Goal: Task Accomplishment & Management: Manage account settings

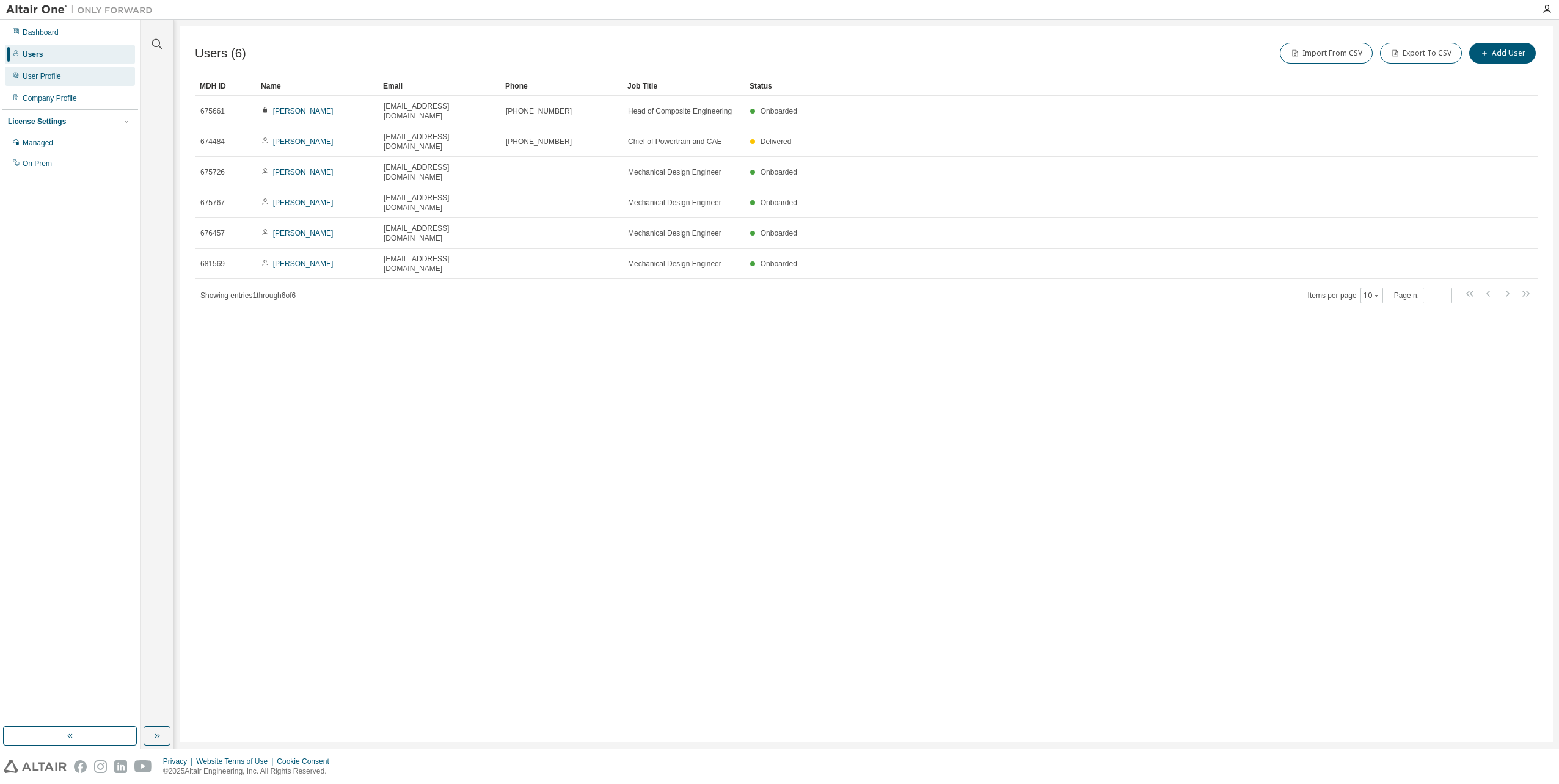
click at [38, 77] on div "User Profile" at bounding box center [42, 76] width 39 height 9
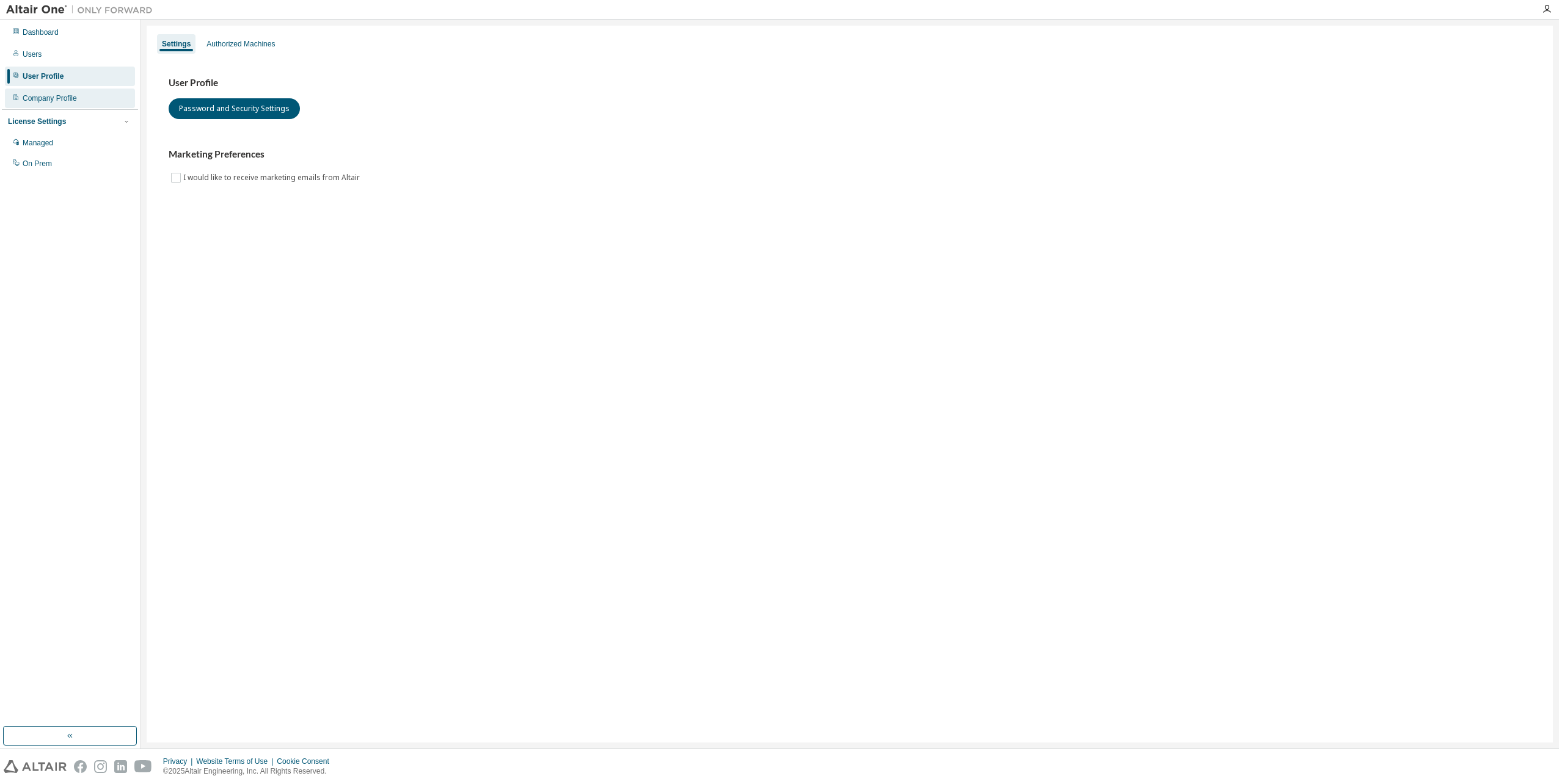
click at [43, 98] on div "Company Profile" at bounding box center [50, 98] width 55 height 9
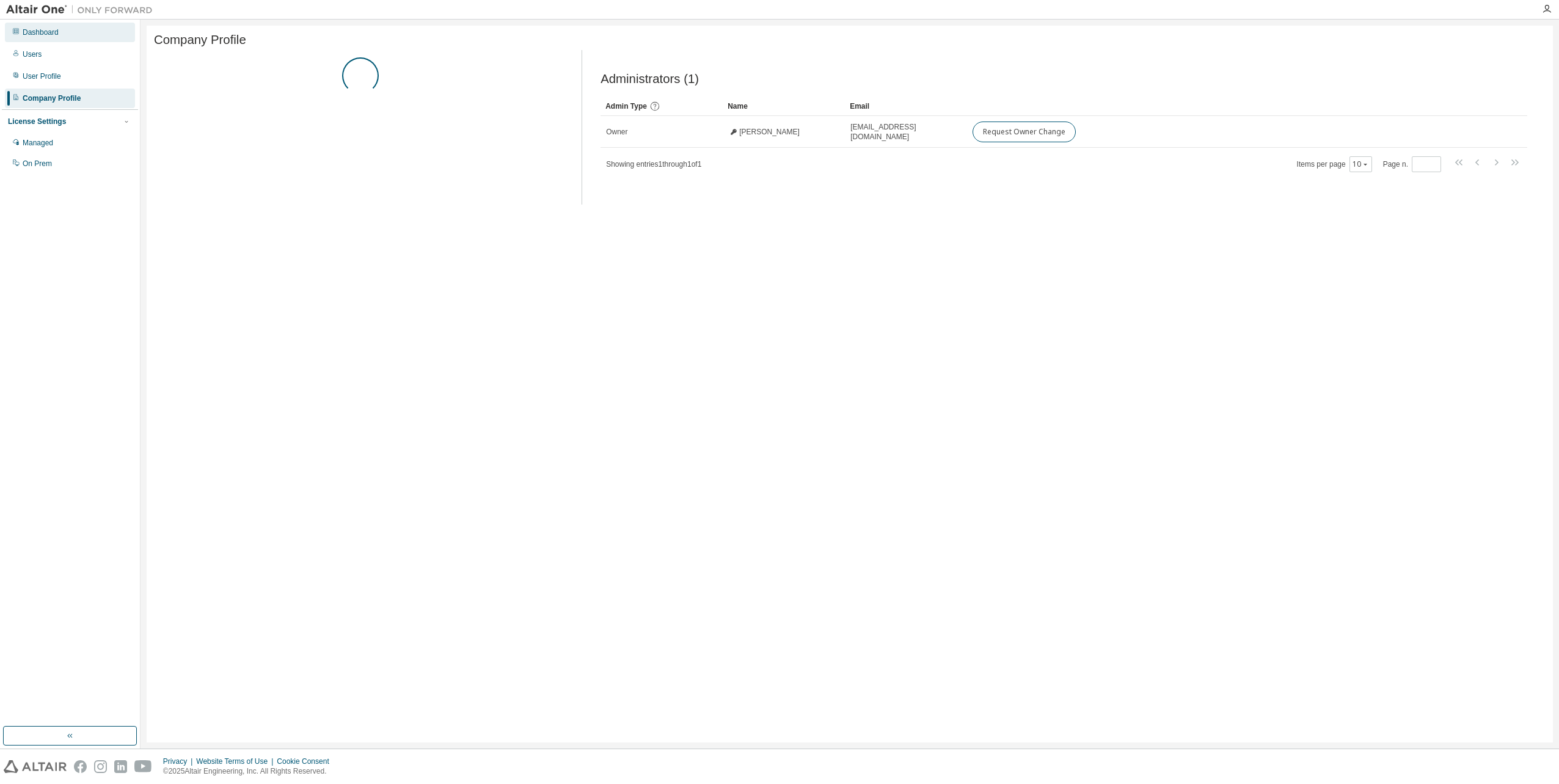
click at [41, 34] on div "Dashboard" at bounding box center [41, 32] width 36 height 9
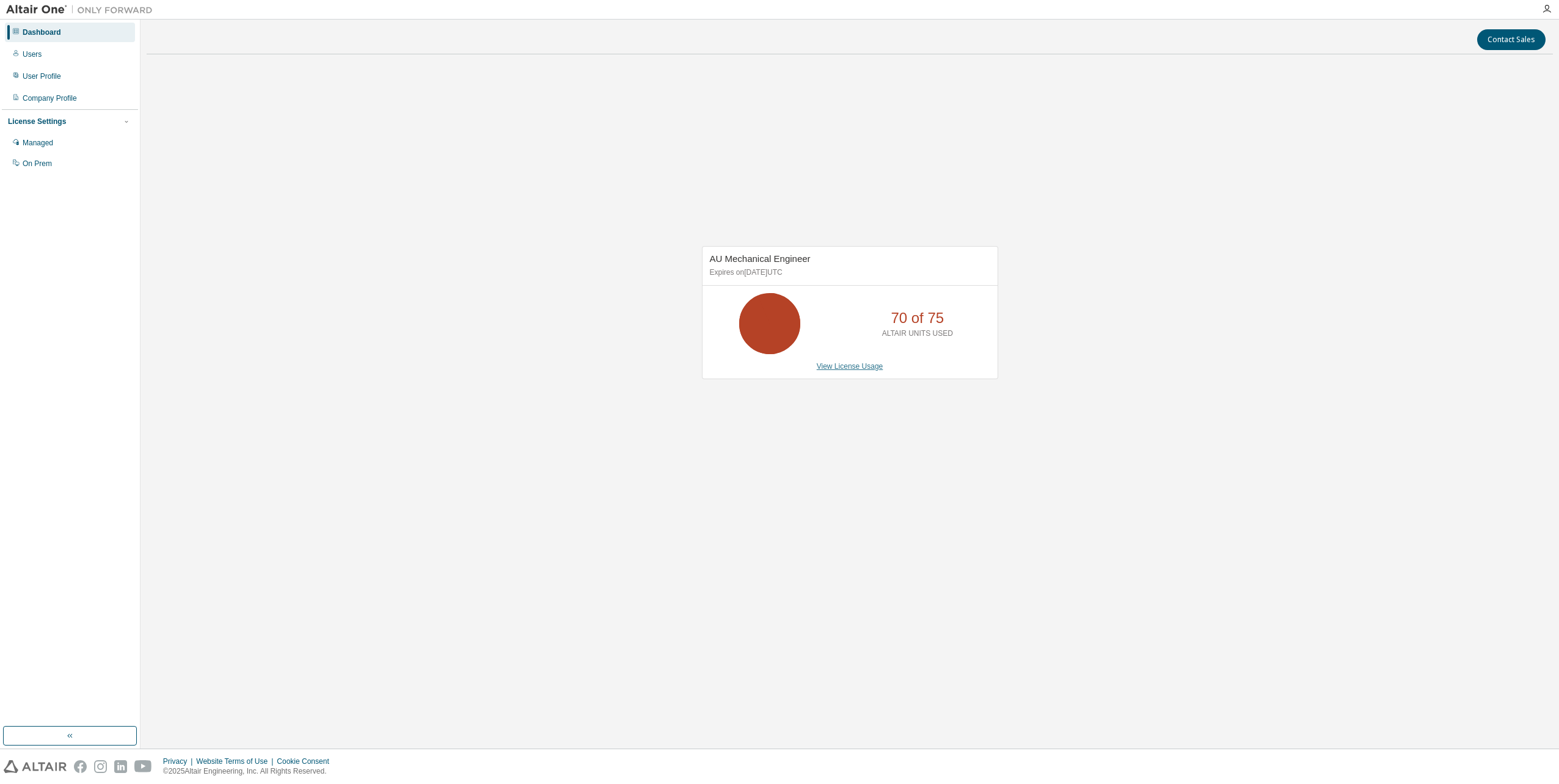
click at [866, 366] on link "View License Usage" at bounding box center [849, 366] width 67 height 8
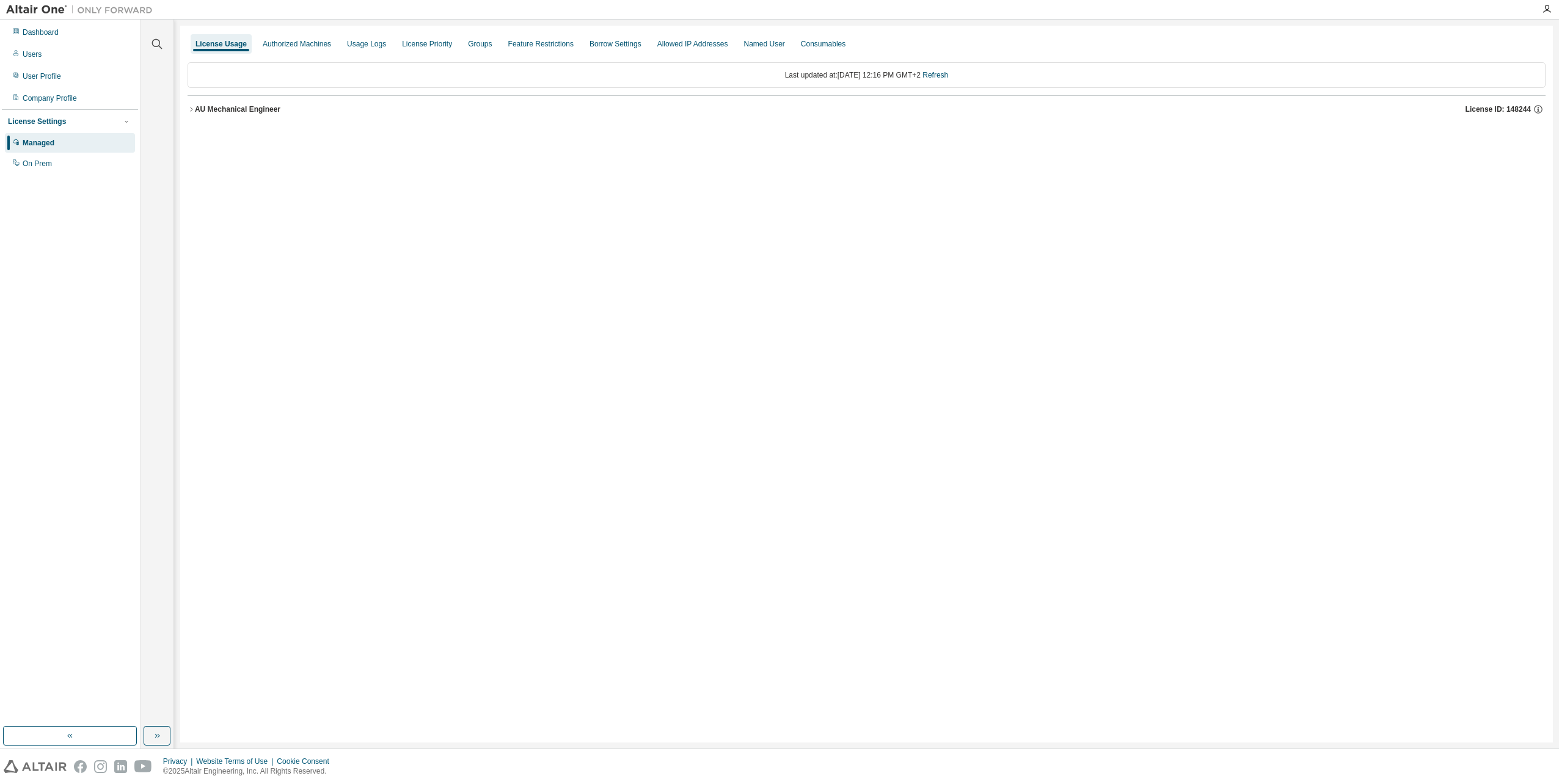
click at [200, 108] on div "AU Mechanical Engineer" at bounding box center [237, 109] width 86 height 9
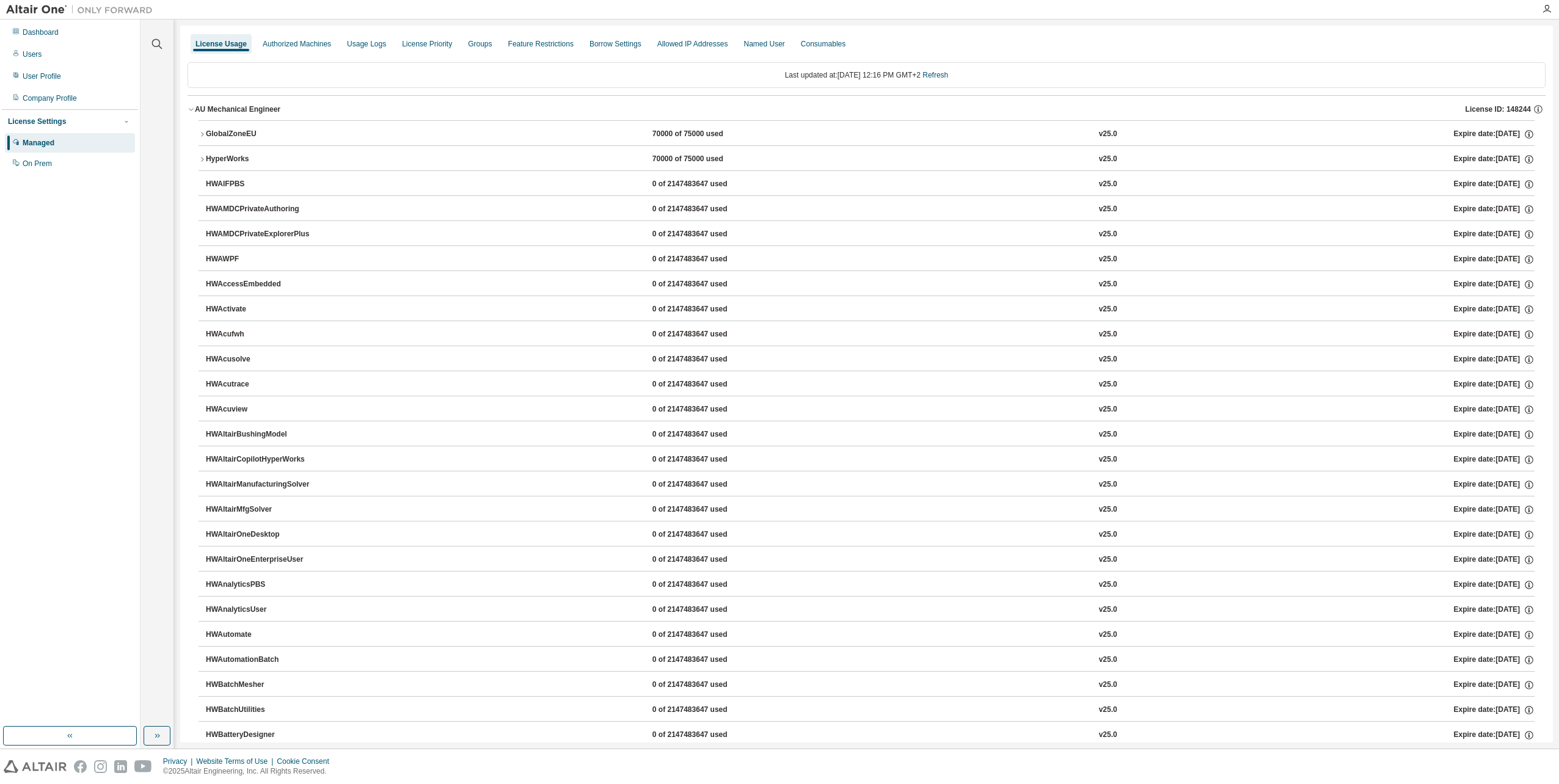
click at [216, 137] on div "GlobalZoneEU" at bounding box center [260, 135] width 110 height 11
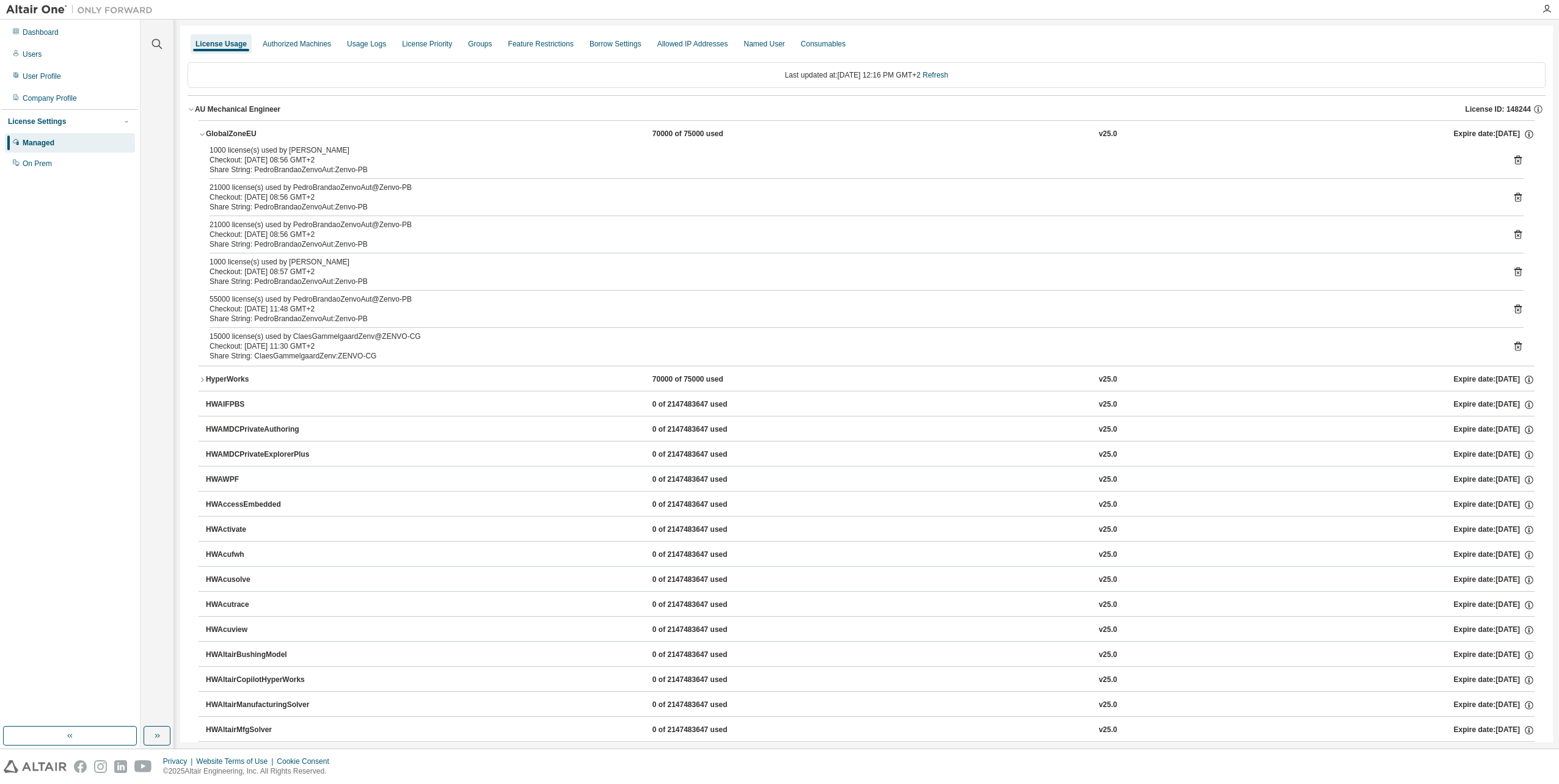
click at [210, 377] on div "HyperWorks" at bounding box center [260, 380] width 110 height 11
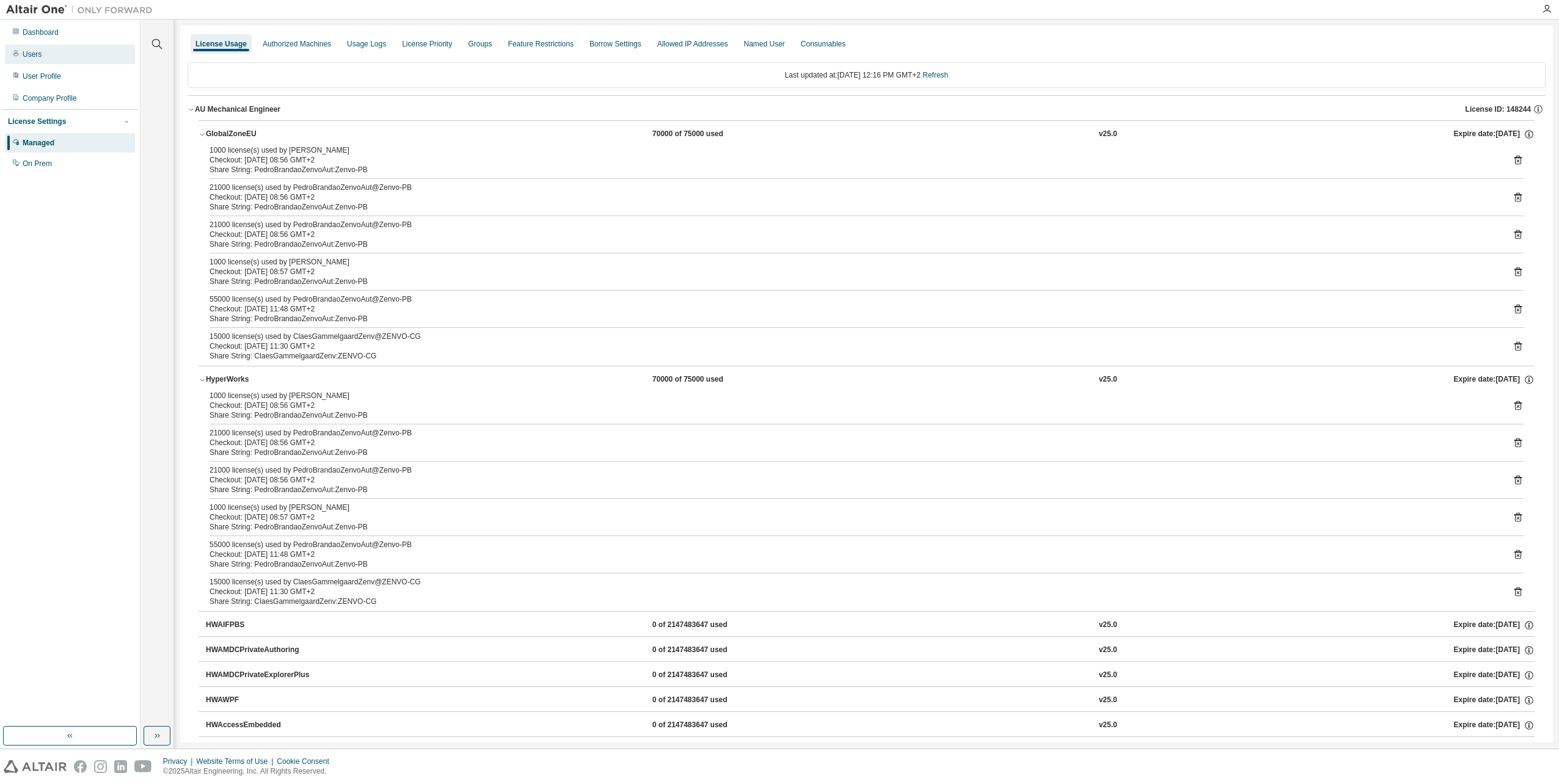
click at [75, 47] on div "Users" at bounding box center [70, 54] width 130 height 20
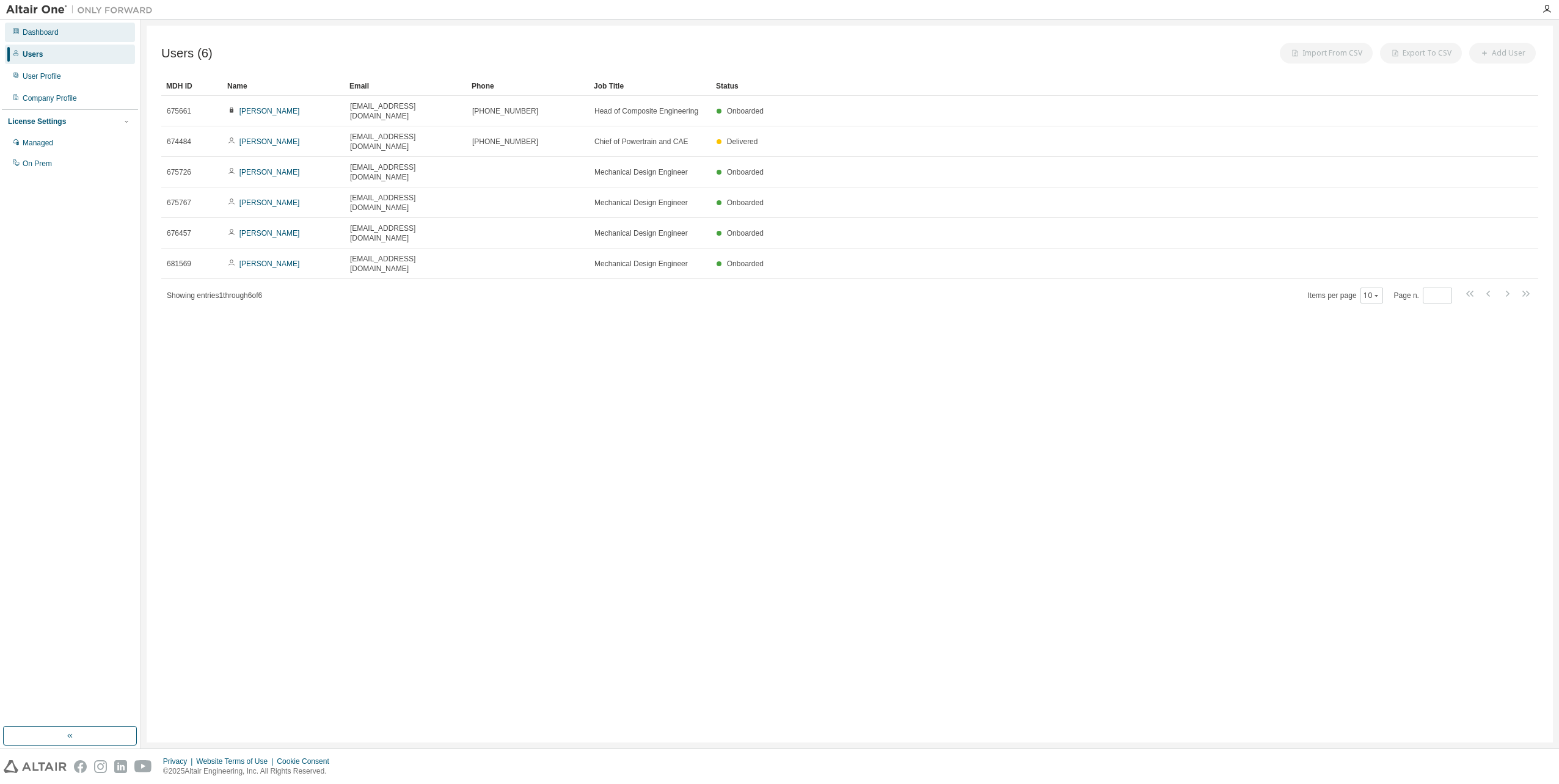
click at [76, 37] on div "Dashboard" at bounding box center [70, 32] width 130 height 20
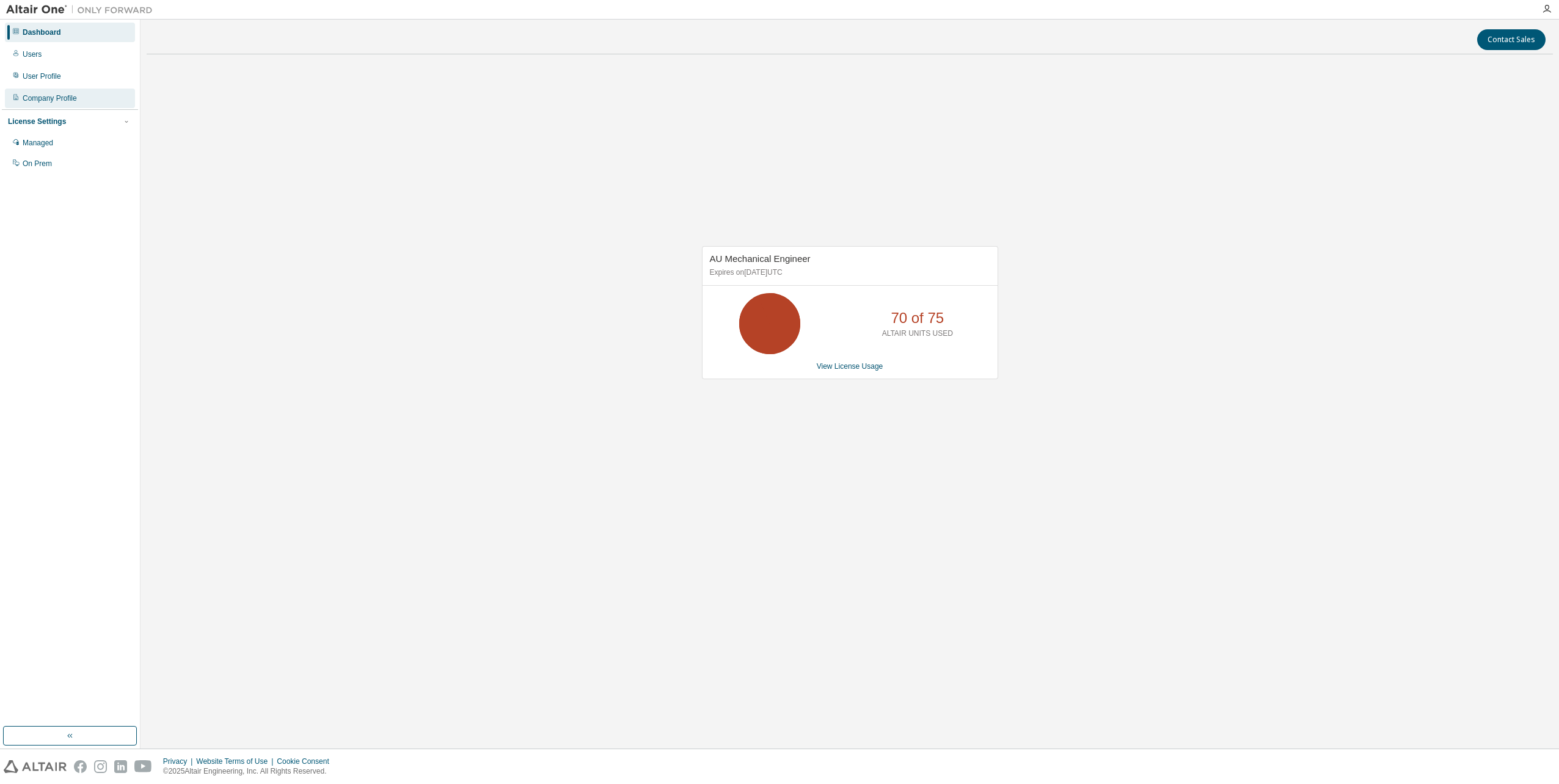
click at [26, 105] on div "Company Profile" at bounding box center [70, 98] width 130 height 20
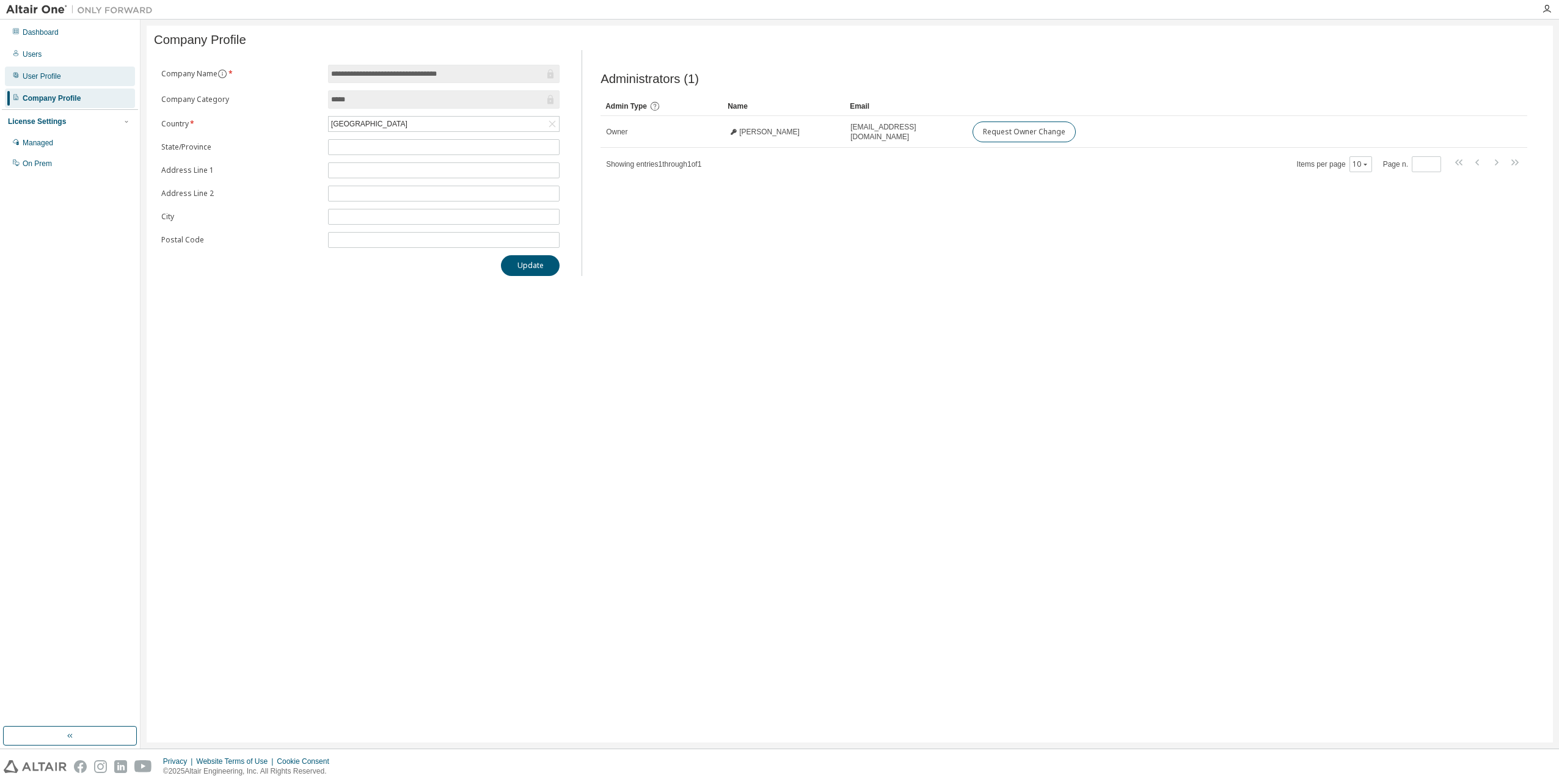
click at [42, 80] on div "User Profile" at bounding box center [42, 76] width 39 height 9
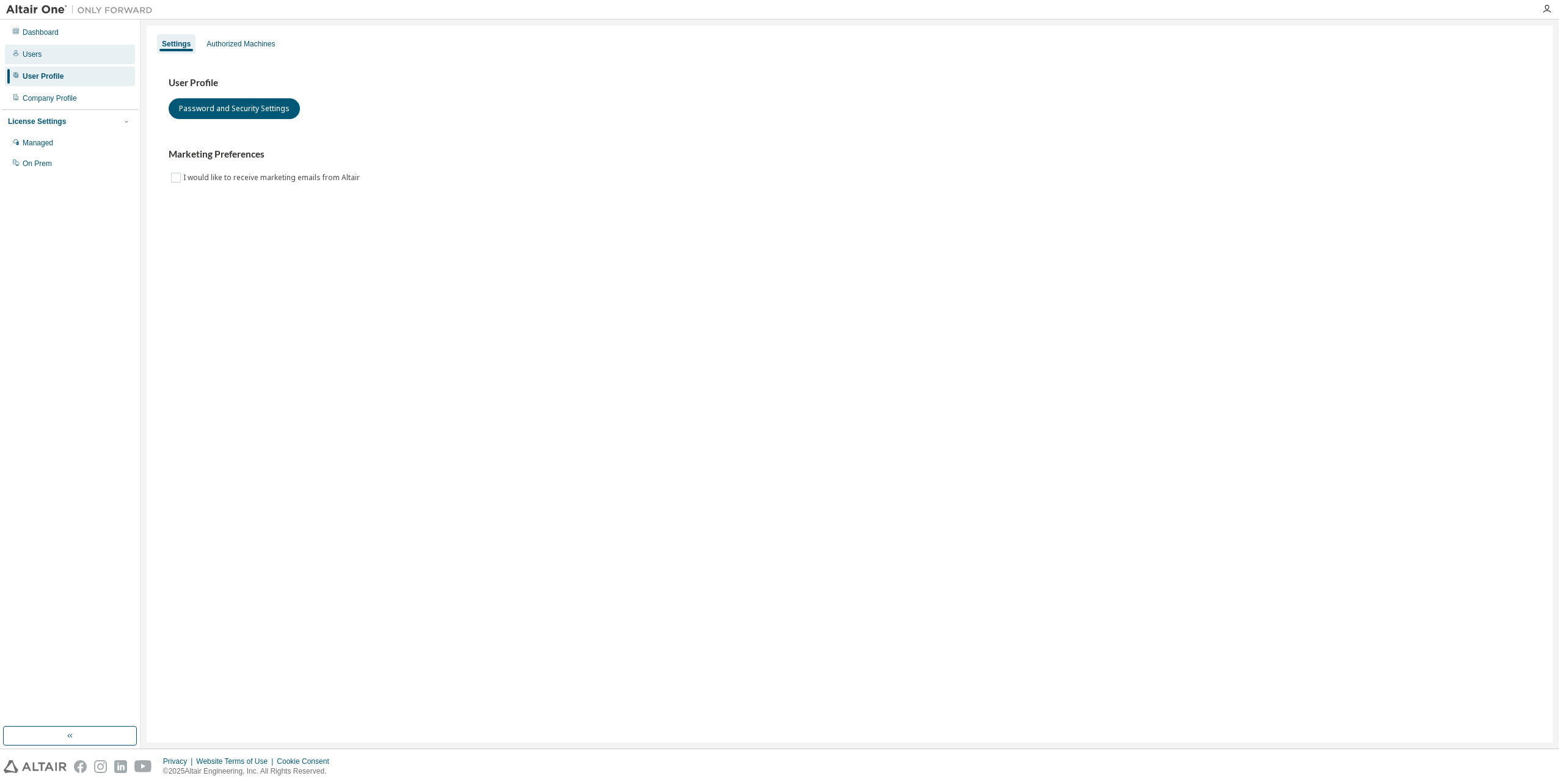
click at [41, 61] on div "Users" at bounding box center [70, 54] width 130 height 20
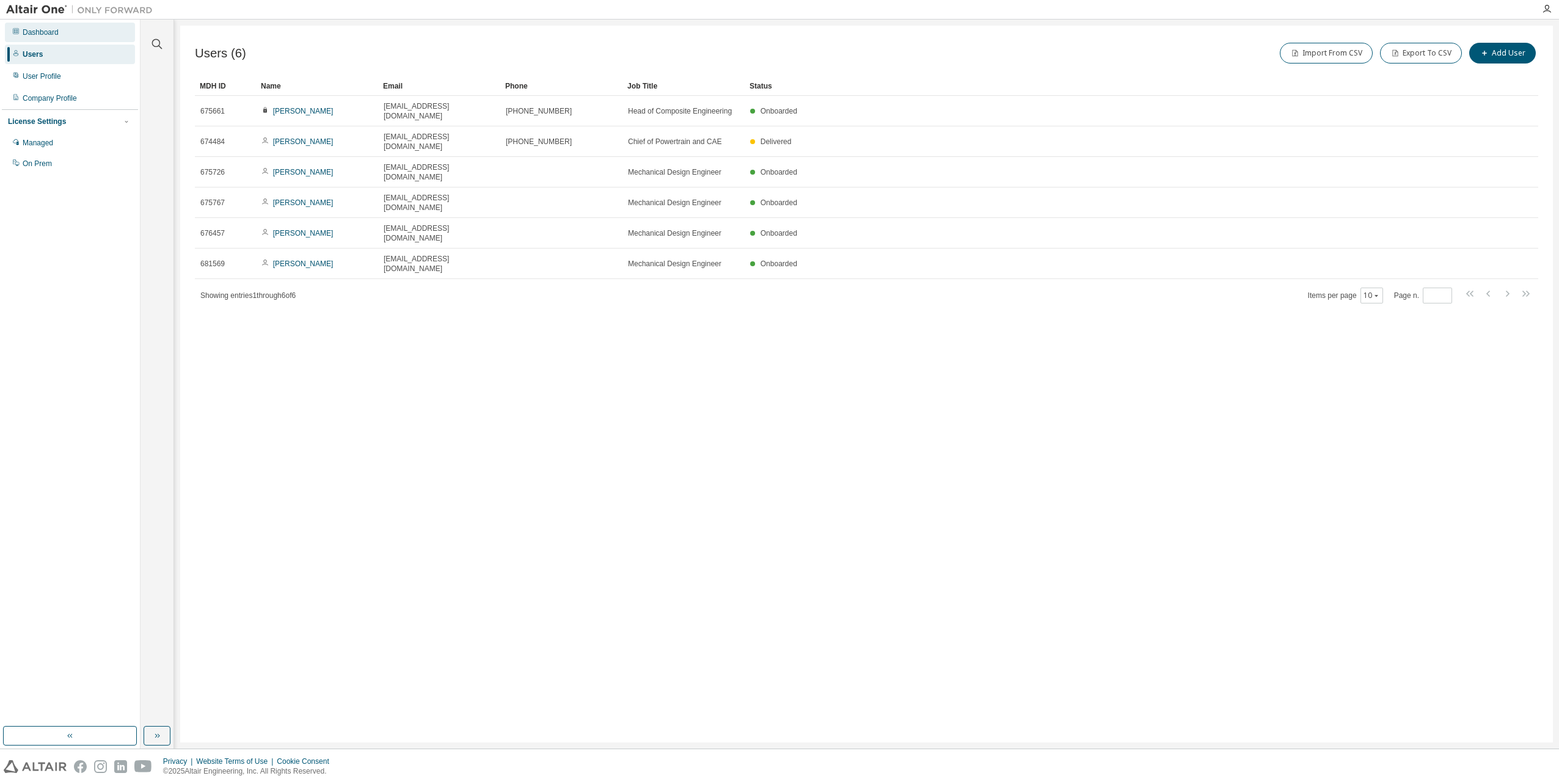
click at [41, 32] on div "Dashboard" at bounding box center [41, 32] width 36 height 9
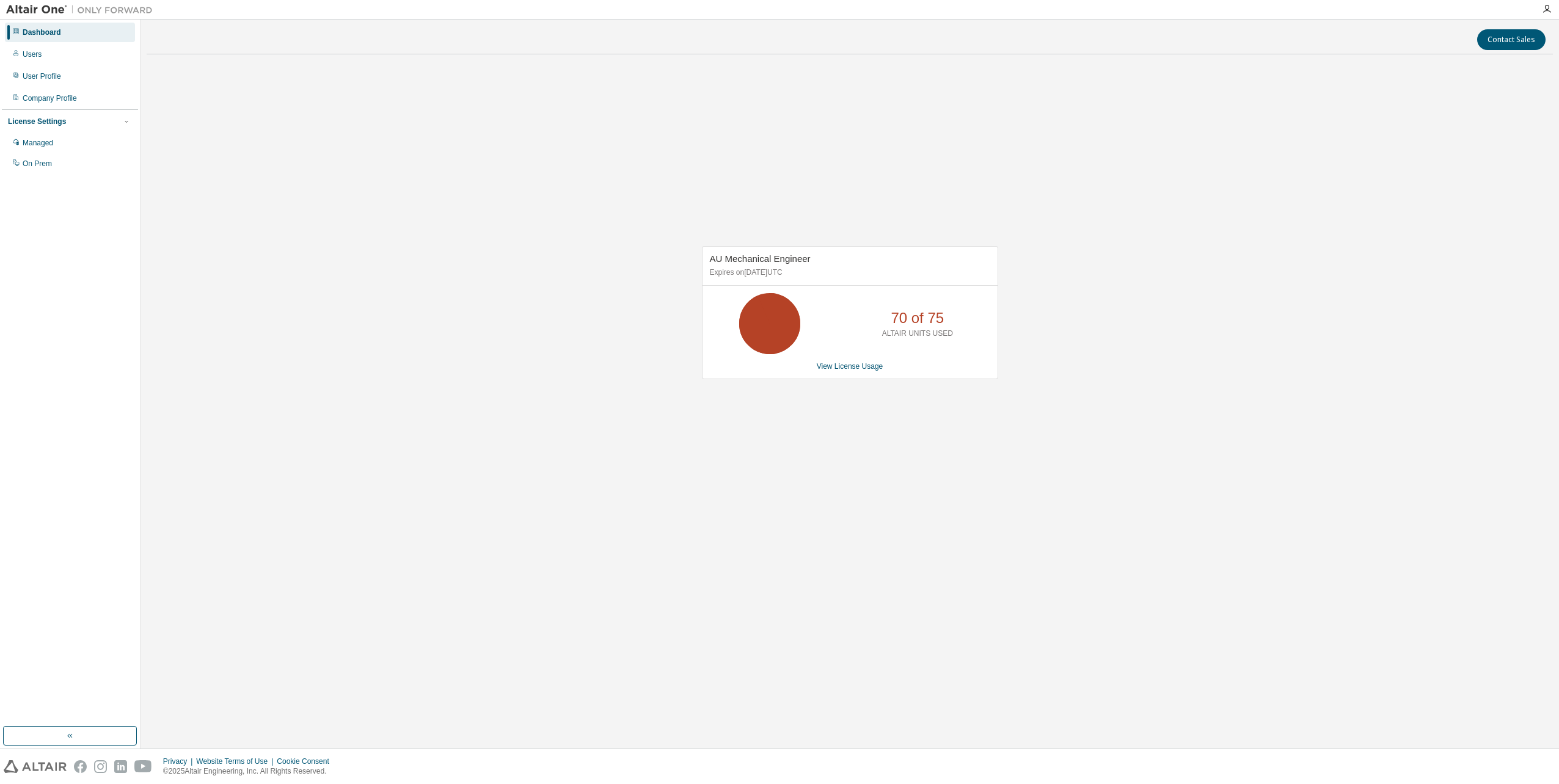
click at [813, 370] on div "View License Usage" at bounding box center [849, 366] width 280 height 9
click at [823, 368] on link "View License Usage" at bounding box center [849, 366] width 67 height 8
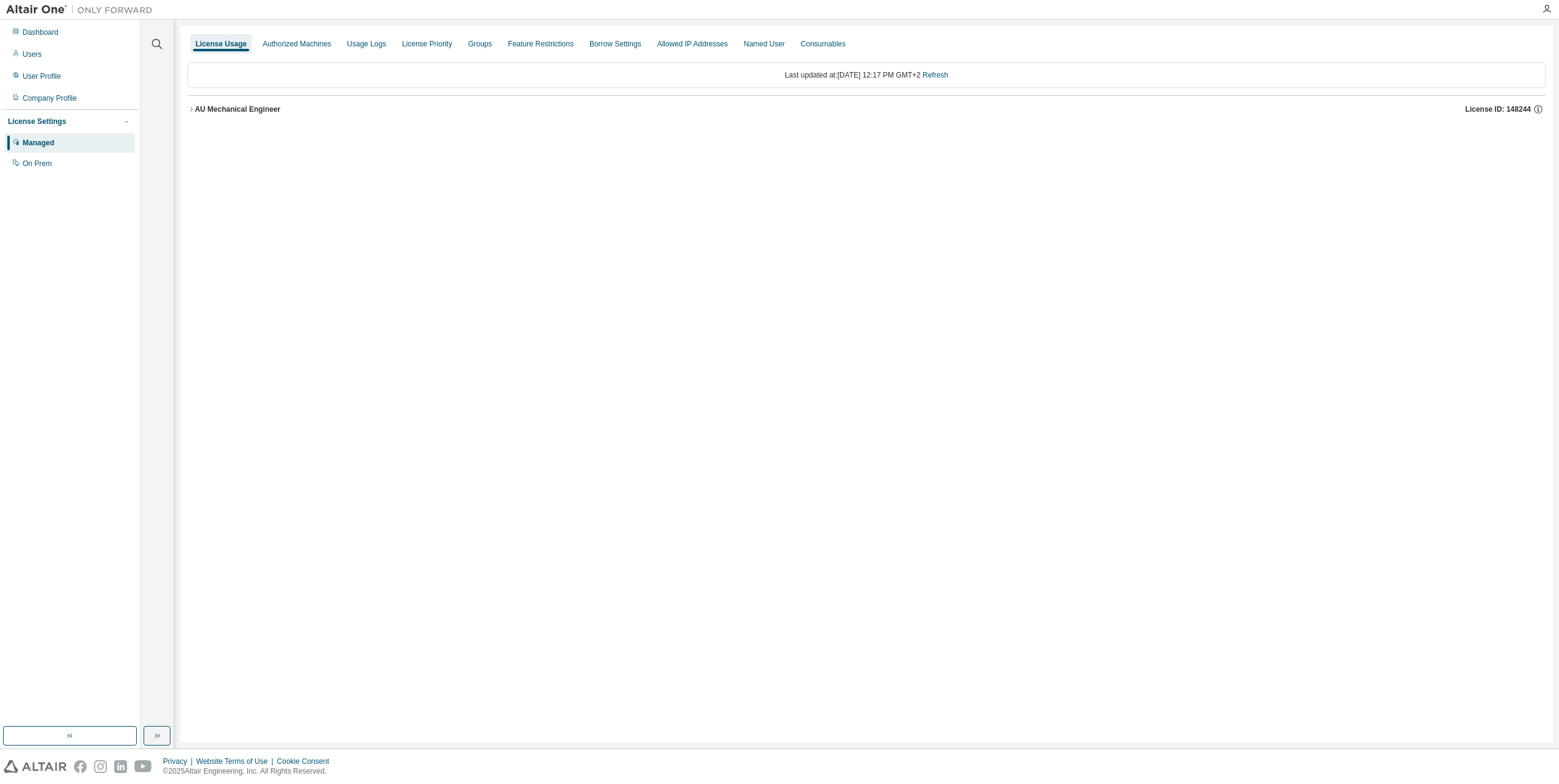
click at [206, 104] on div "AU Mechanical Engineer License ID: 148244" at bounding box center [869, 109] width 1350 height 11
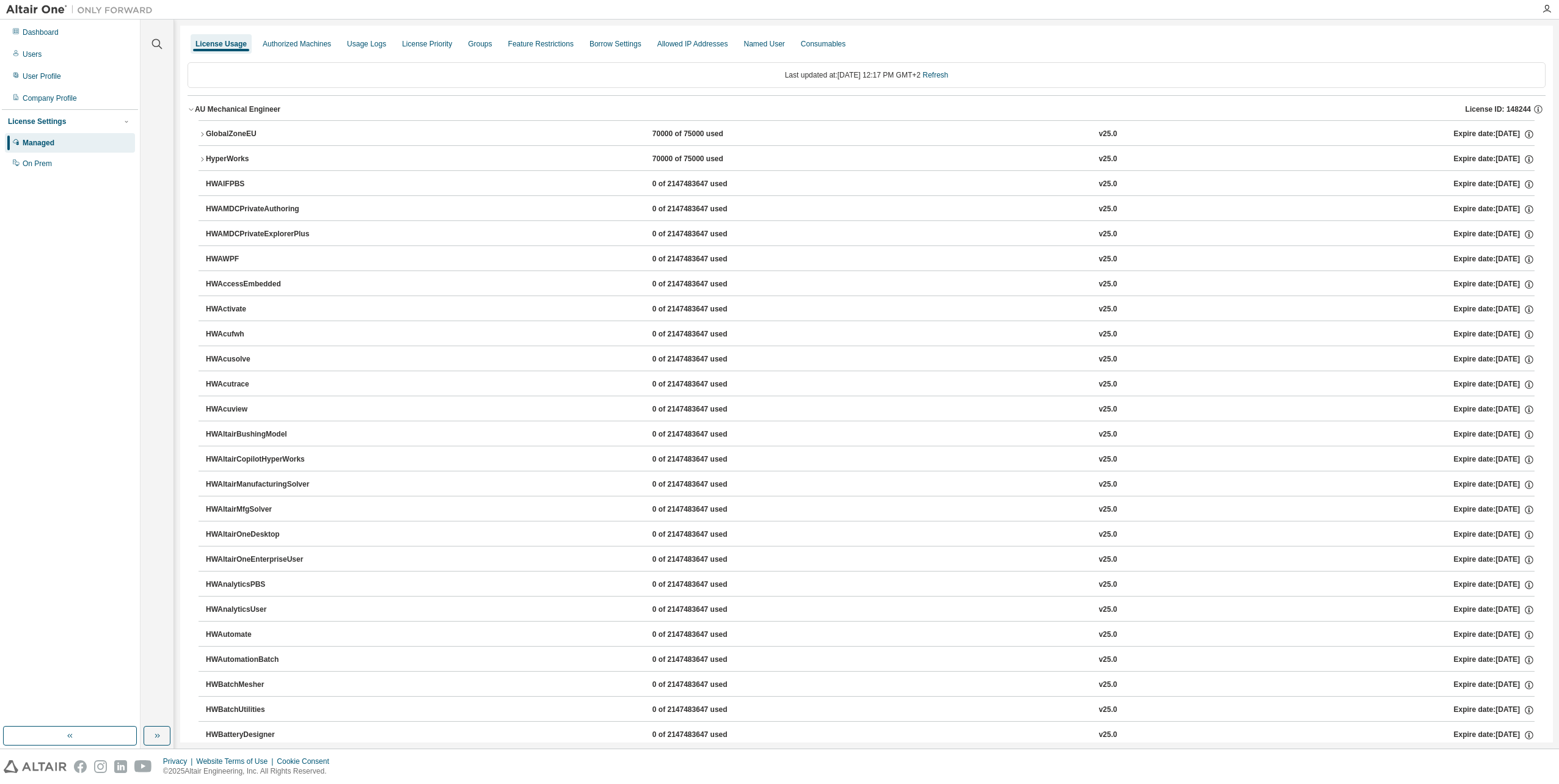
click at [233, 138] on div "GlobalZoneEU" at bounding box center [260, 135] width 110 height 11
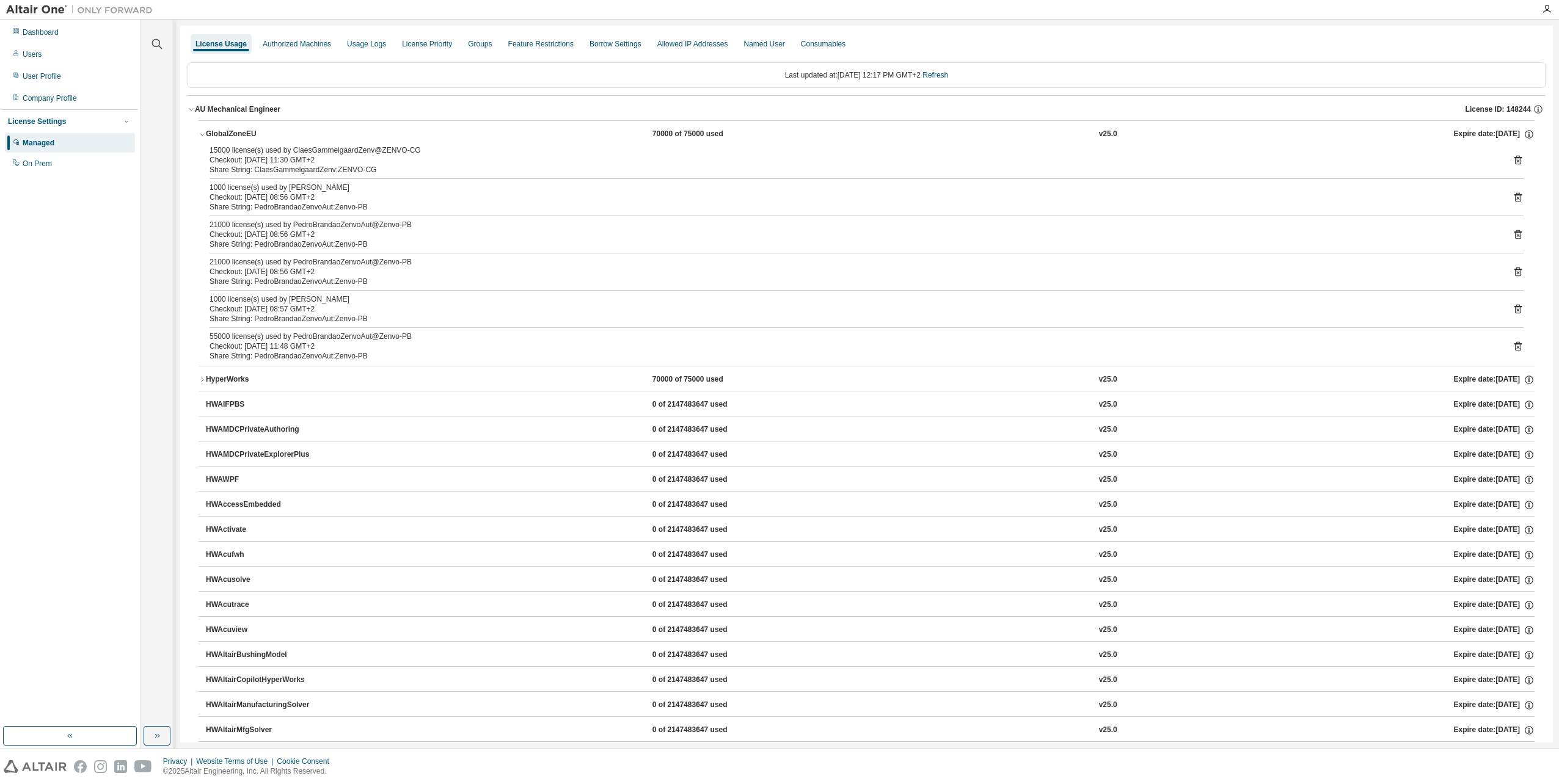
click at [122, 320] on div "Dashboard Users User Profile Company Profile License Settings Managed On Prem" at bounding box center [70, 374] width 136 height 704
drag, startPoint x: 218, startPoint y: 336, endPoint x: 210, endPoint y: 333, distance: 8.5
click at [210, 333] on div "55000 license(s) used by PedroBrandaoZenvoAut@Zenvo-PB" at bounding box center [851, 336] width 1284 height 9
click at [219, 386] on button "HyperWorks 70000 of 75000 used v25.0 Expire date: 2025-09-11" at bounding box center [866, 379] width 1336 height 26
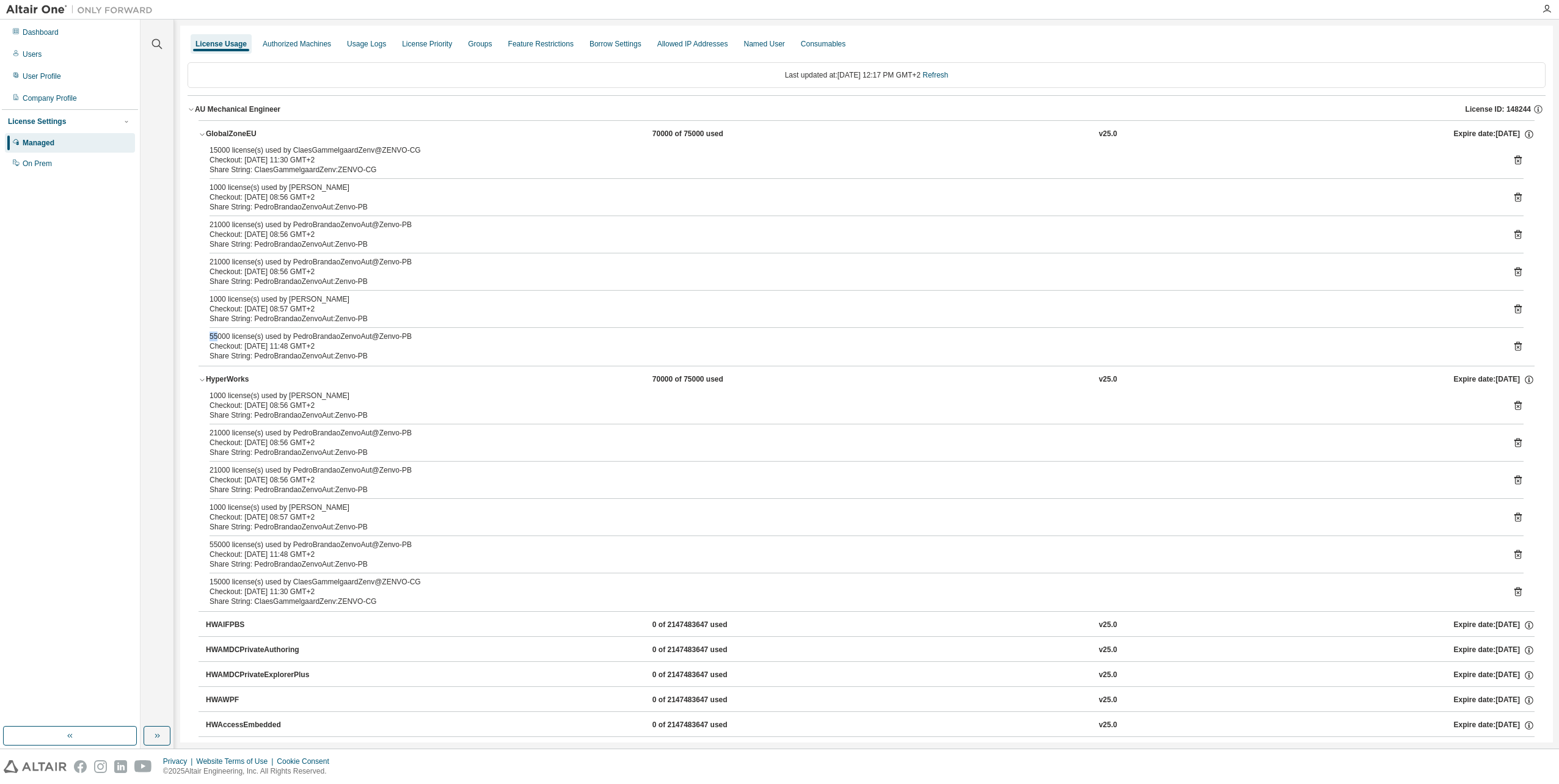
click at [219, 386] on button "HyperWorks 70000 of 75000 used v25.0 Expire date: 2025-09-11" at bounding box center [866, 379] width 1336 height 26
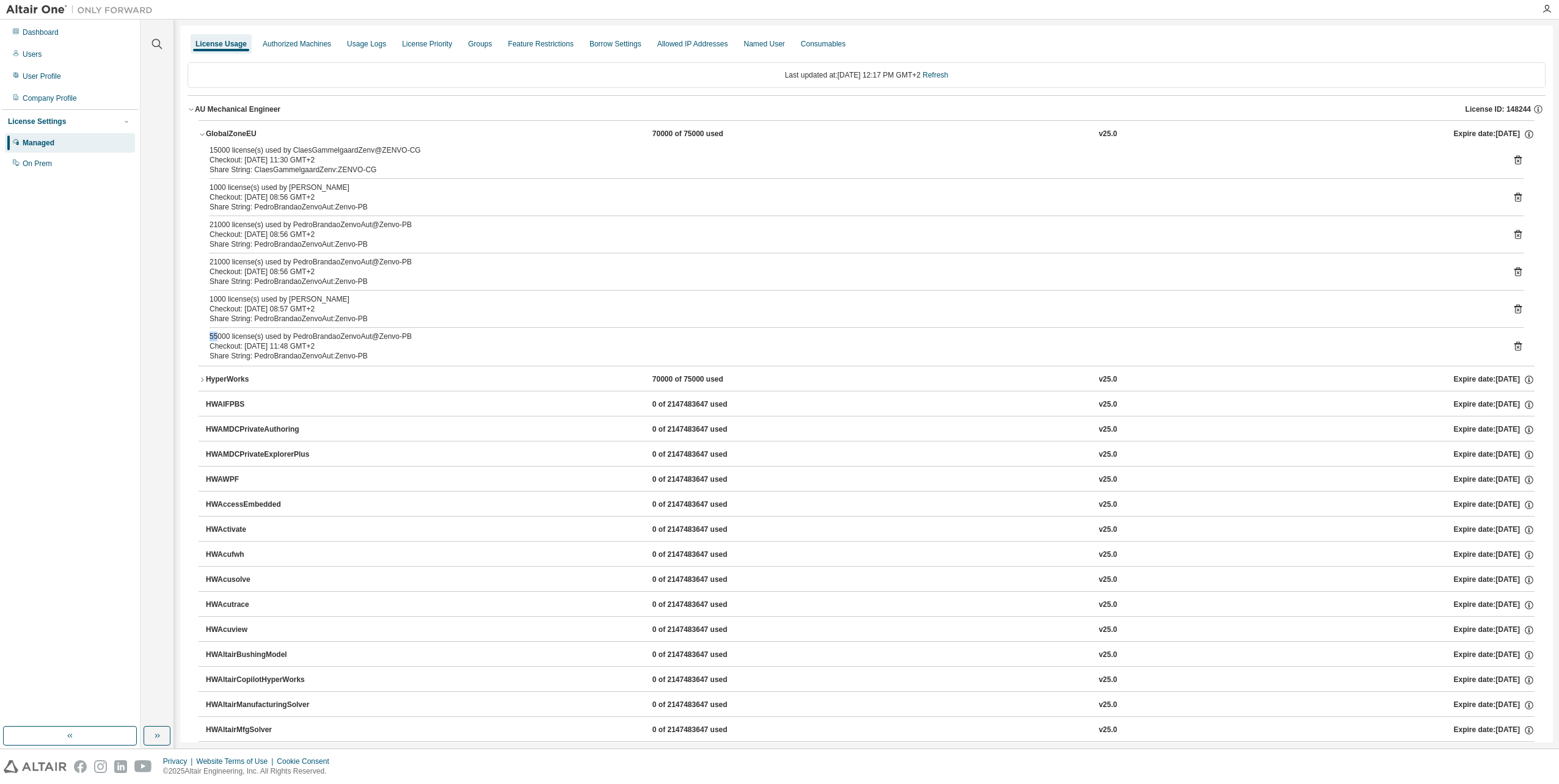
click at [787, 382] on div "HyperWorks 70000 of 75000 used v25.0 Expire date: 2025-09-11" at bounding box center [870, 380] width 1329 height 11
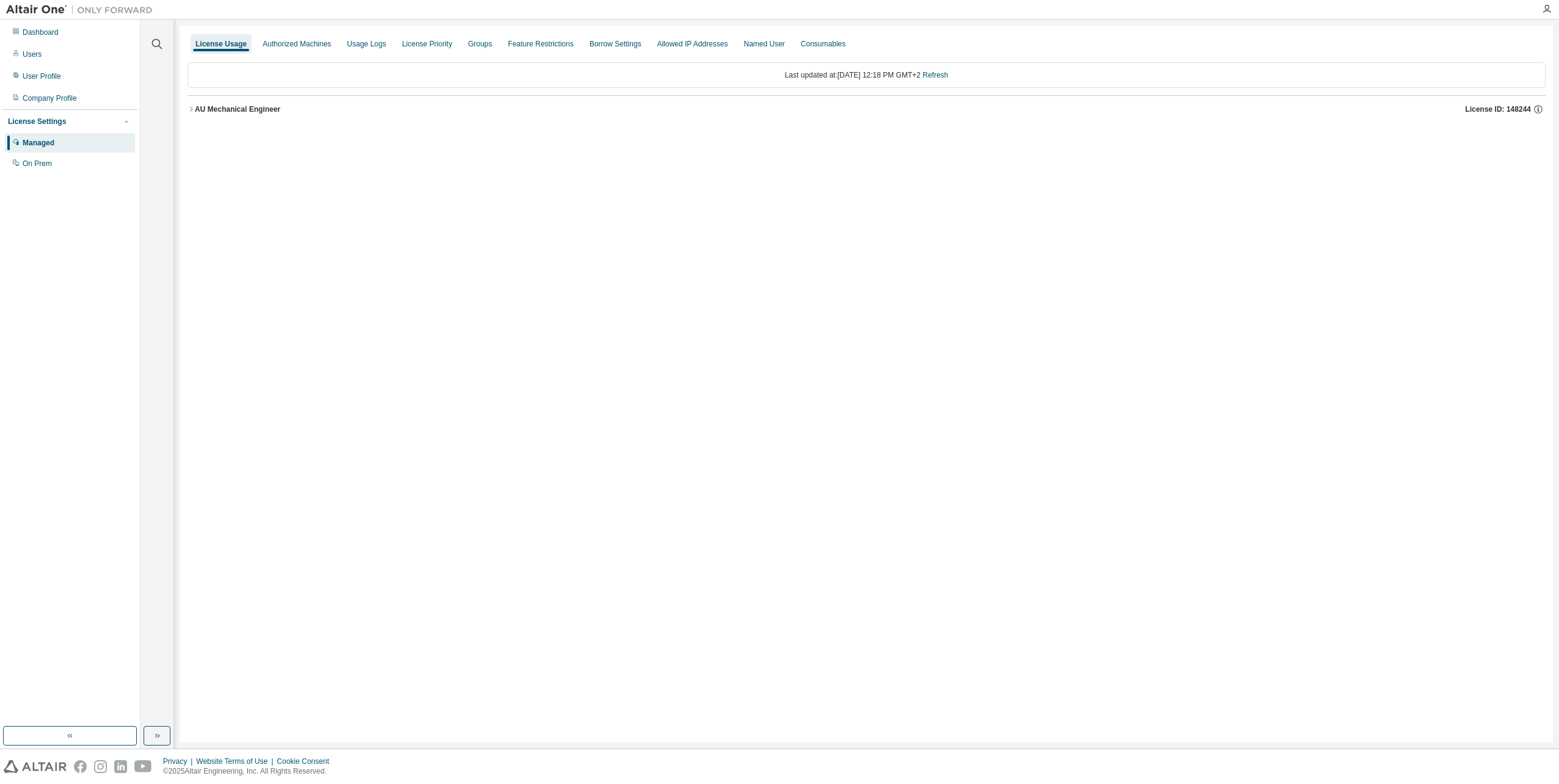
click at [187, 113] on div "License Usage Authorized Machines Usage Logs License Priority Groups Feature Re…" at bounding box center [866, 384] width 1372 height 717
click at [188, 108] on icon "button" at bounding box center [192, 109] width 8 height 8
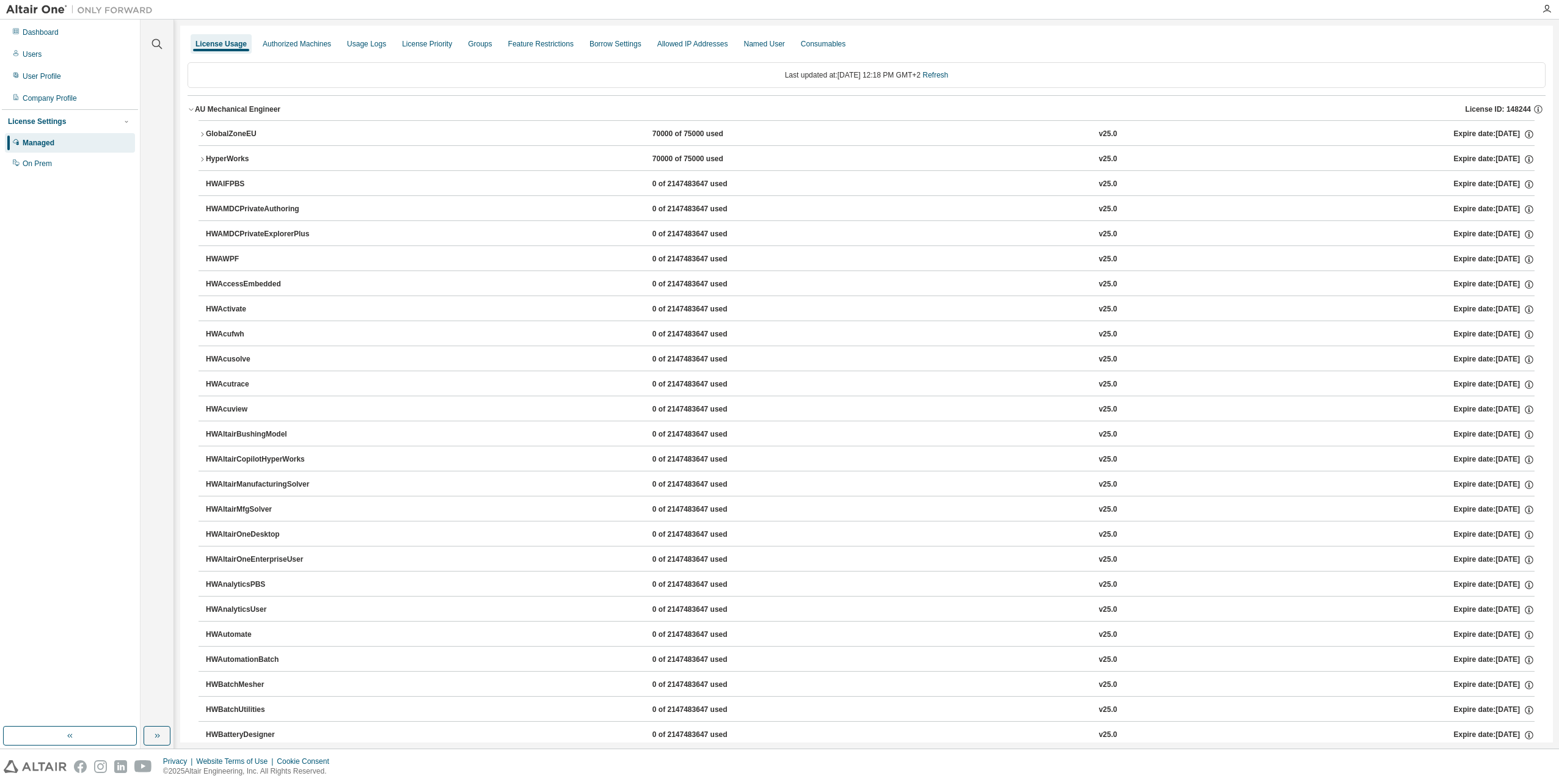
click at [202, 128] on button "GlobalZoneEU 70000 of 75000 used v25.0 Expire date: 2025-09-11" at bounding box center [866, 134] width 1336 height 26
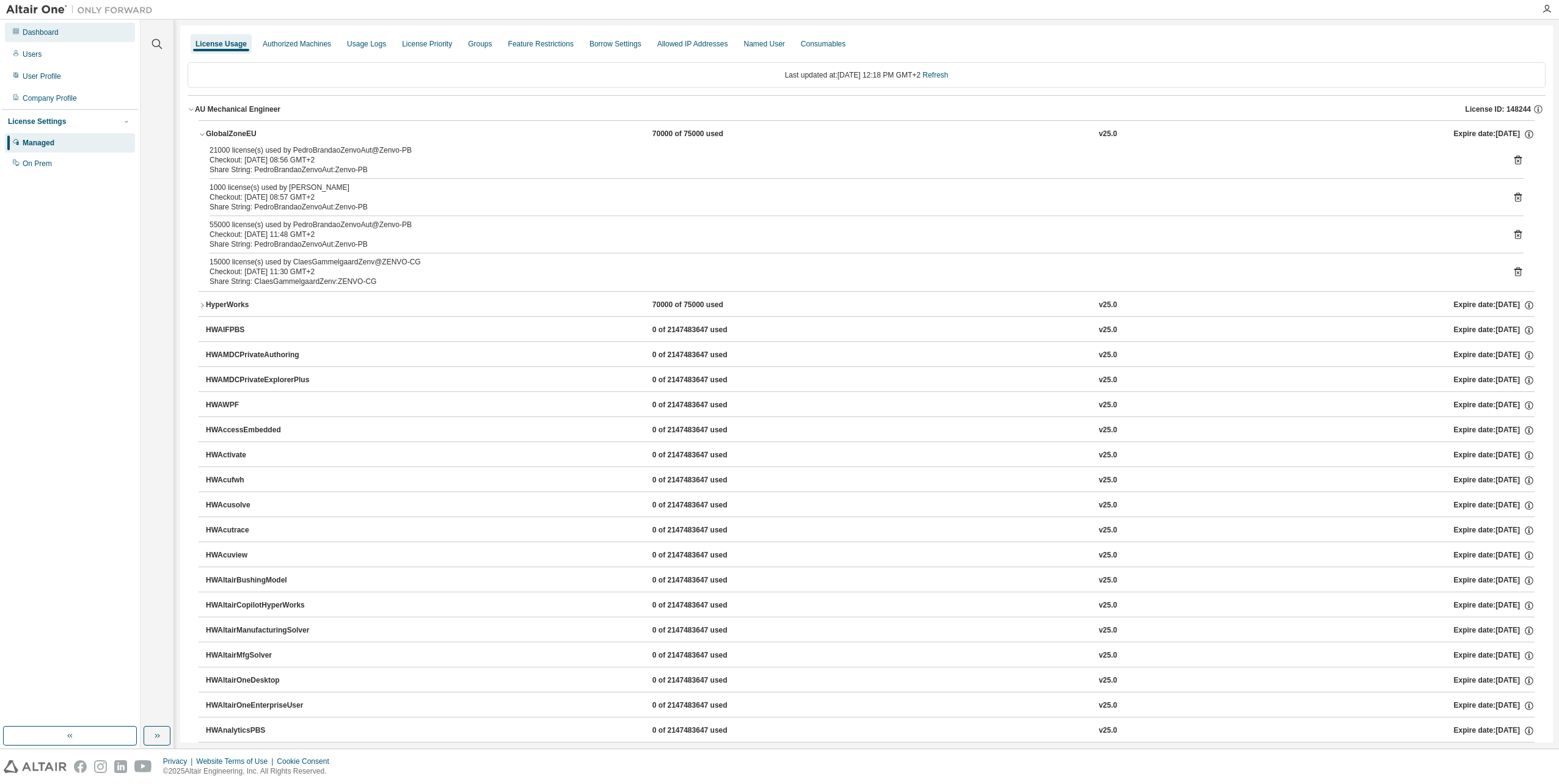
click at [44, 41] on div "Dashboard" at bounding box center [70, 32] width 130 height 20
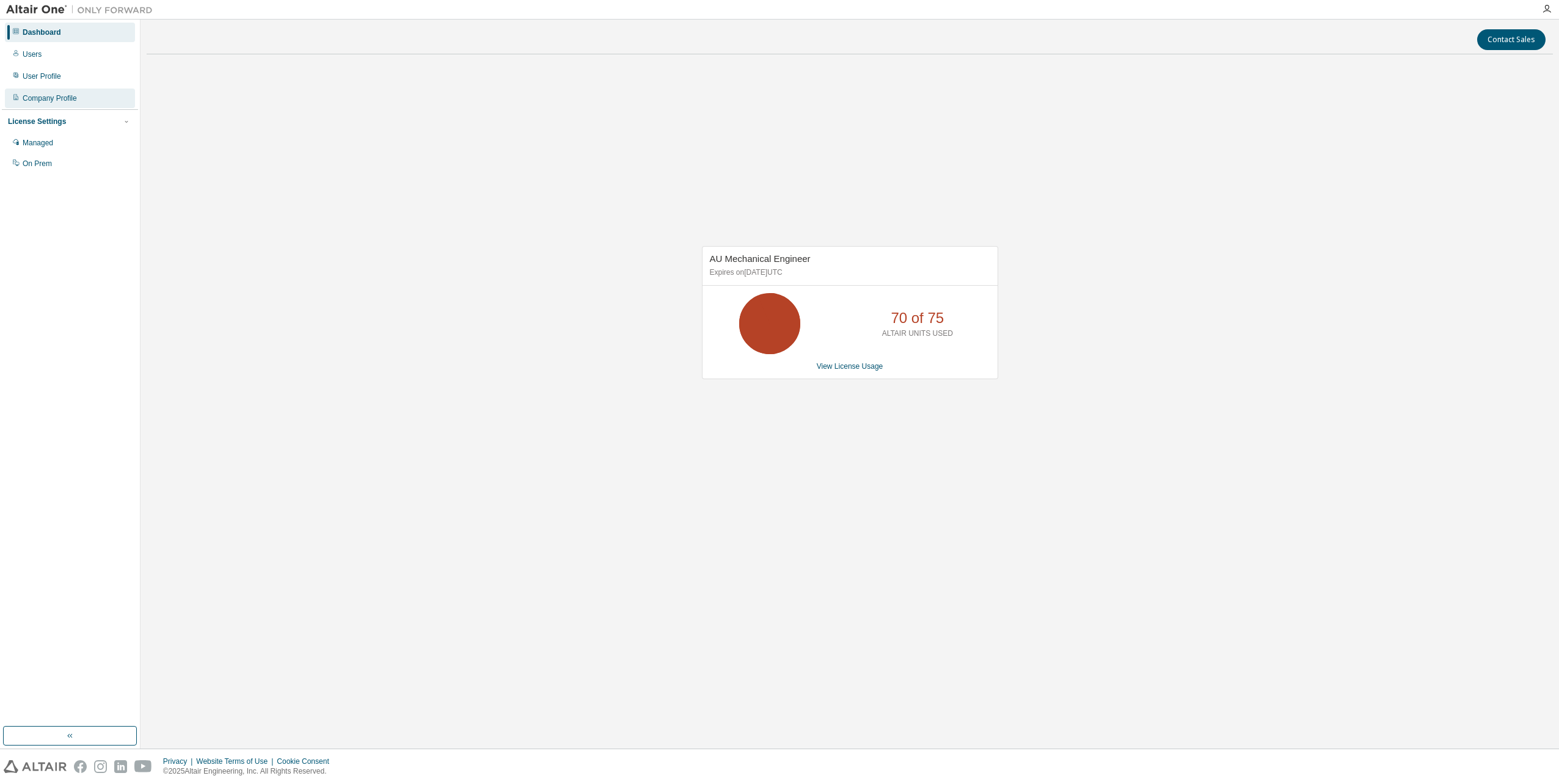
click at [44, 101] on div "Company Profile" at bounding box center [50, 98] width 55 height 9
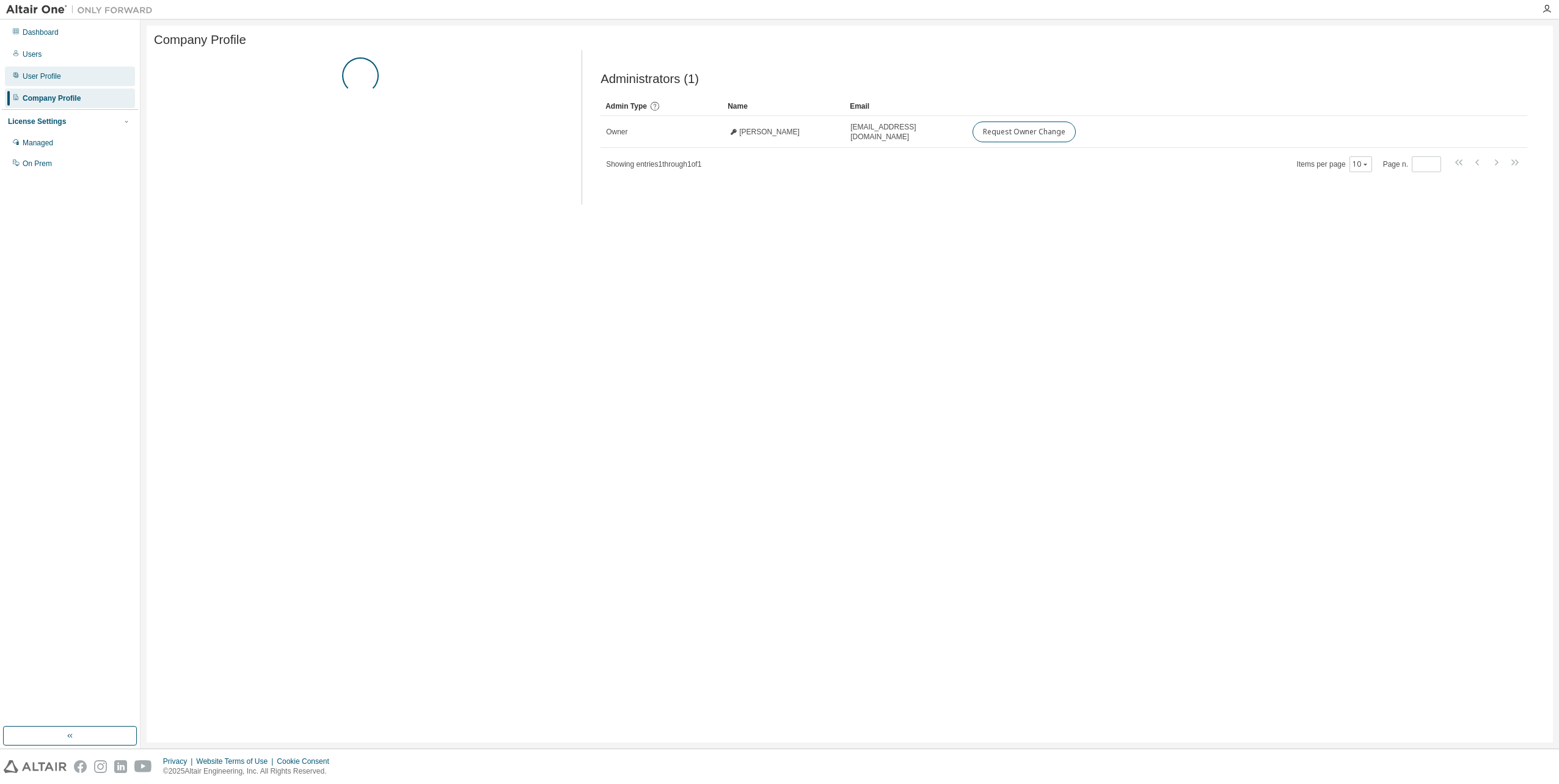
click at [44, 74] on div "User Profile" at bounding box center [42, 76] width 39 height 9
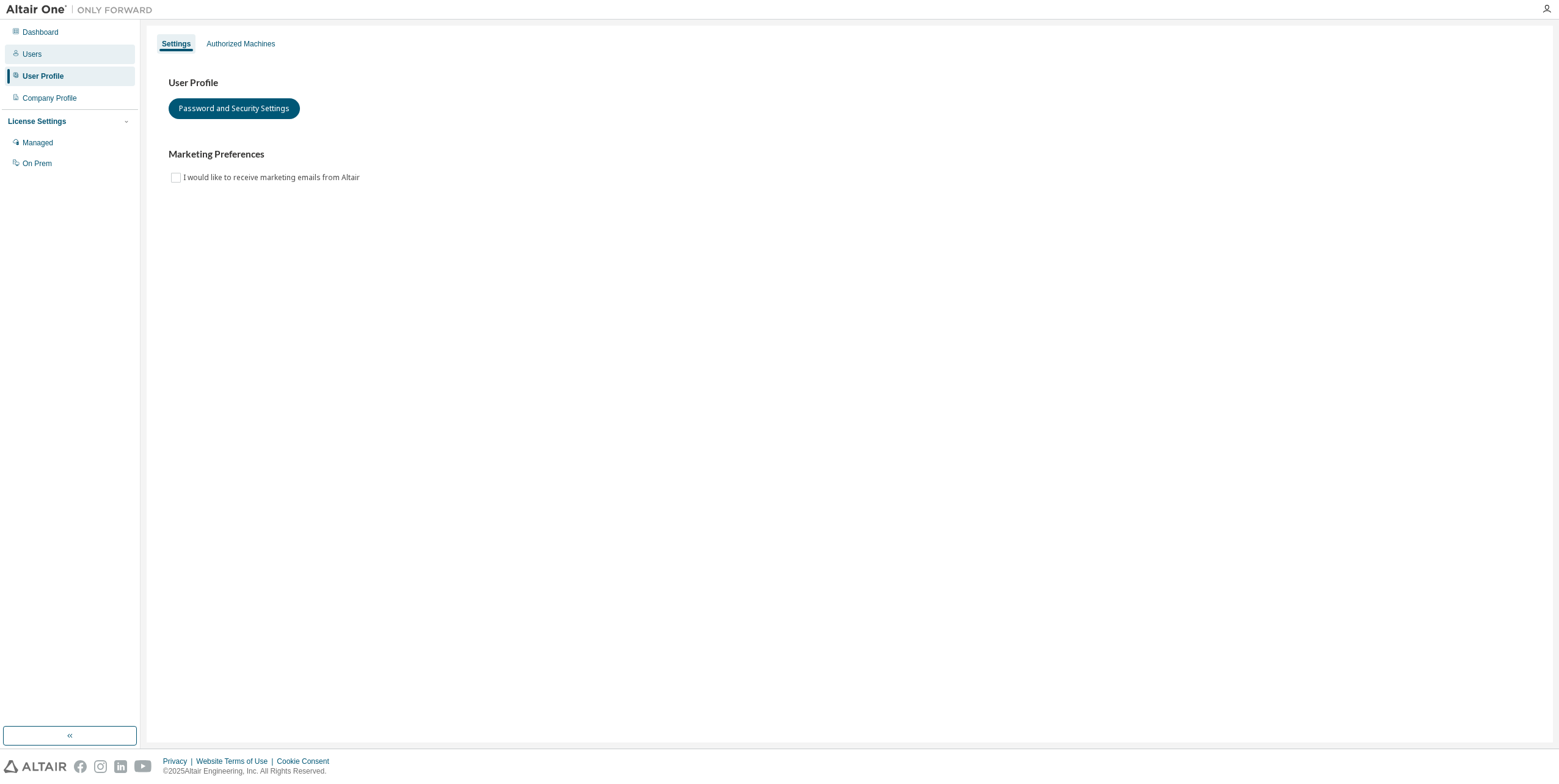
click at [41, 51] on div "Users" at bounding box center [70, 54] width 130 height 20
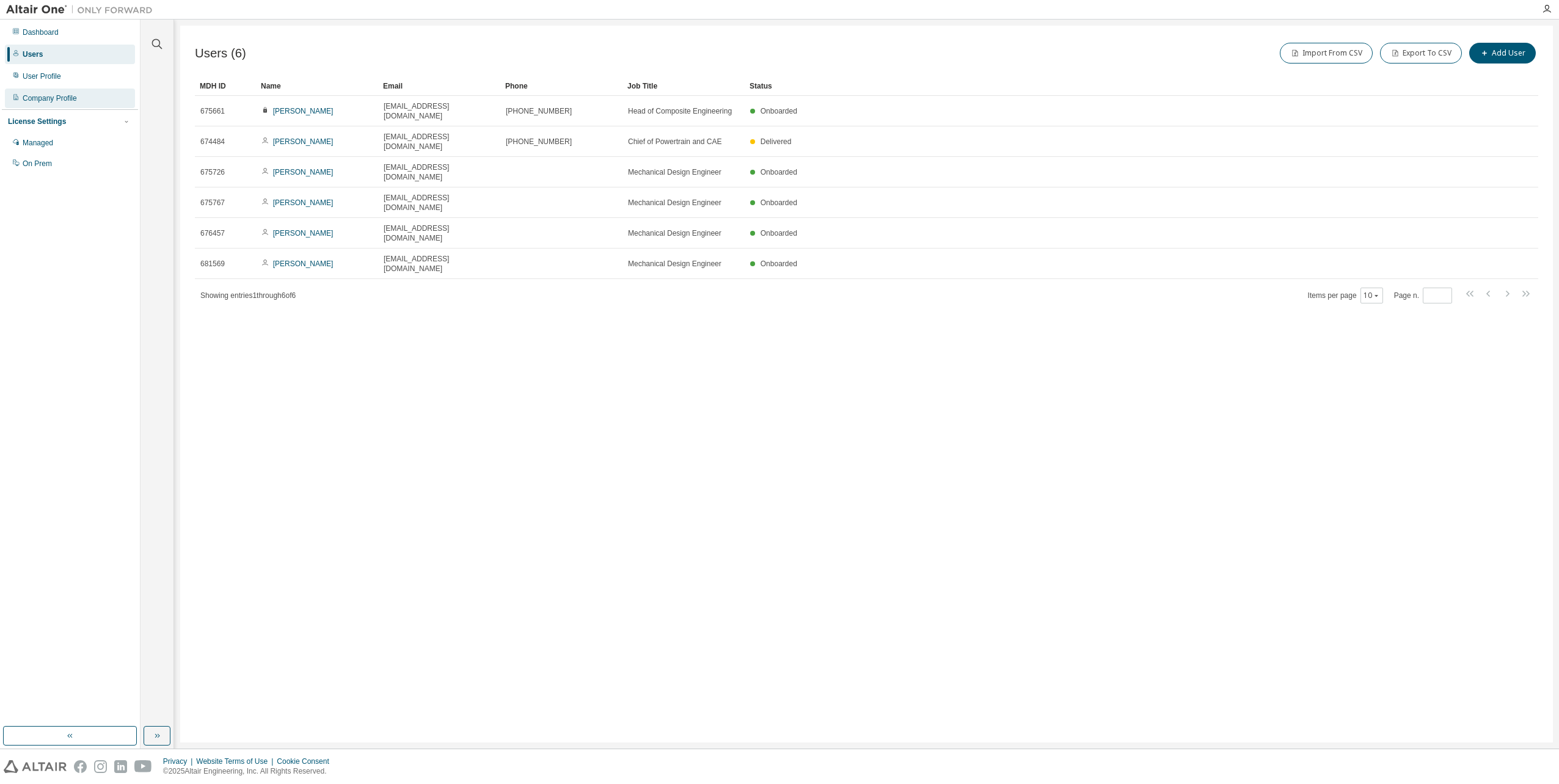
click at [56, 103] on div "Company Profile" at bounding box center [70, 98] width 130 height 20
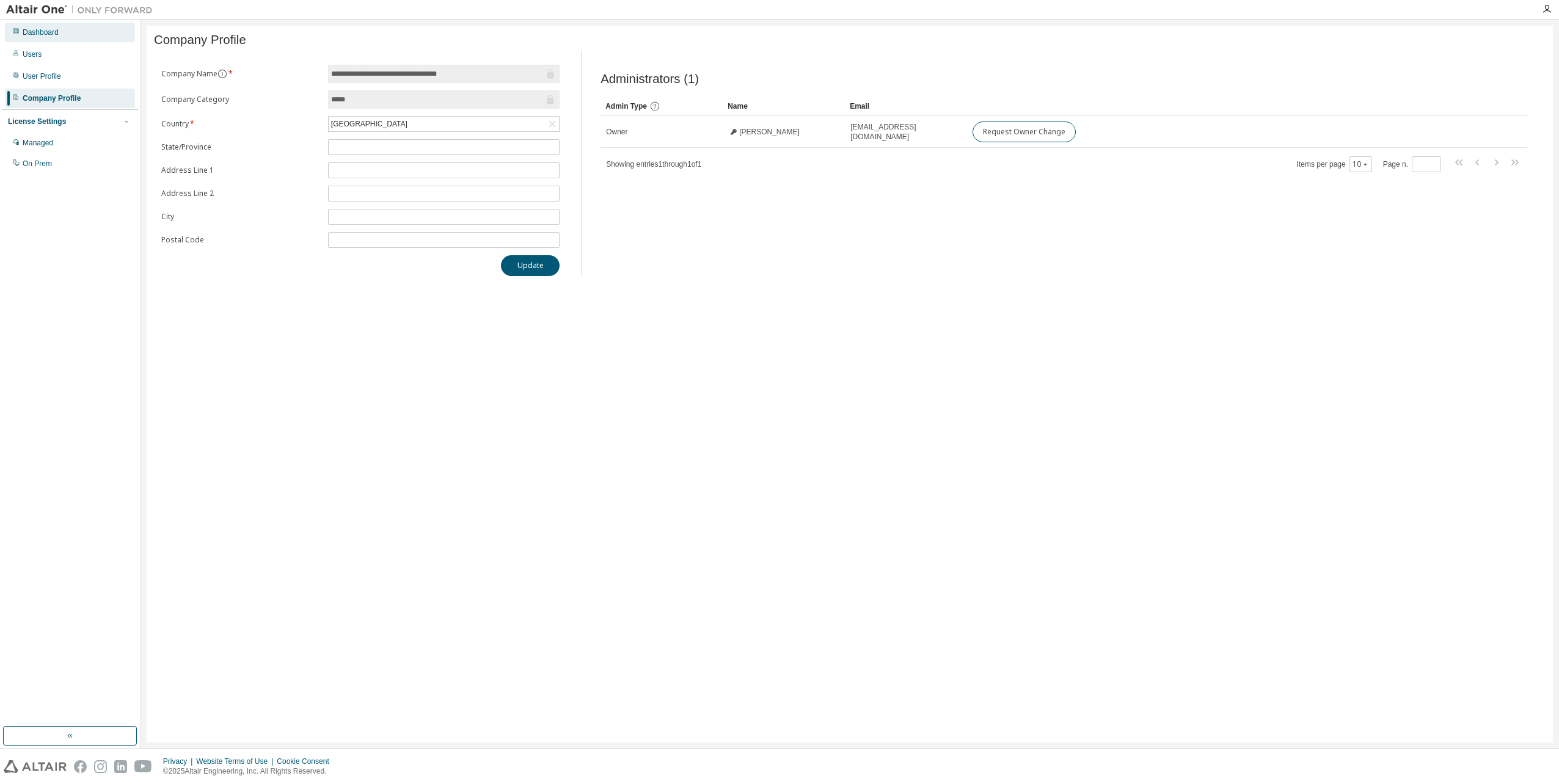
click at [47, 39] on div "Dashboard" at bounding box center [70, 32] width 130 height 20
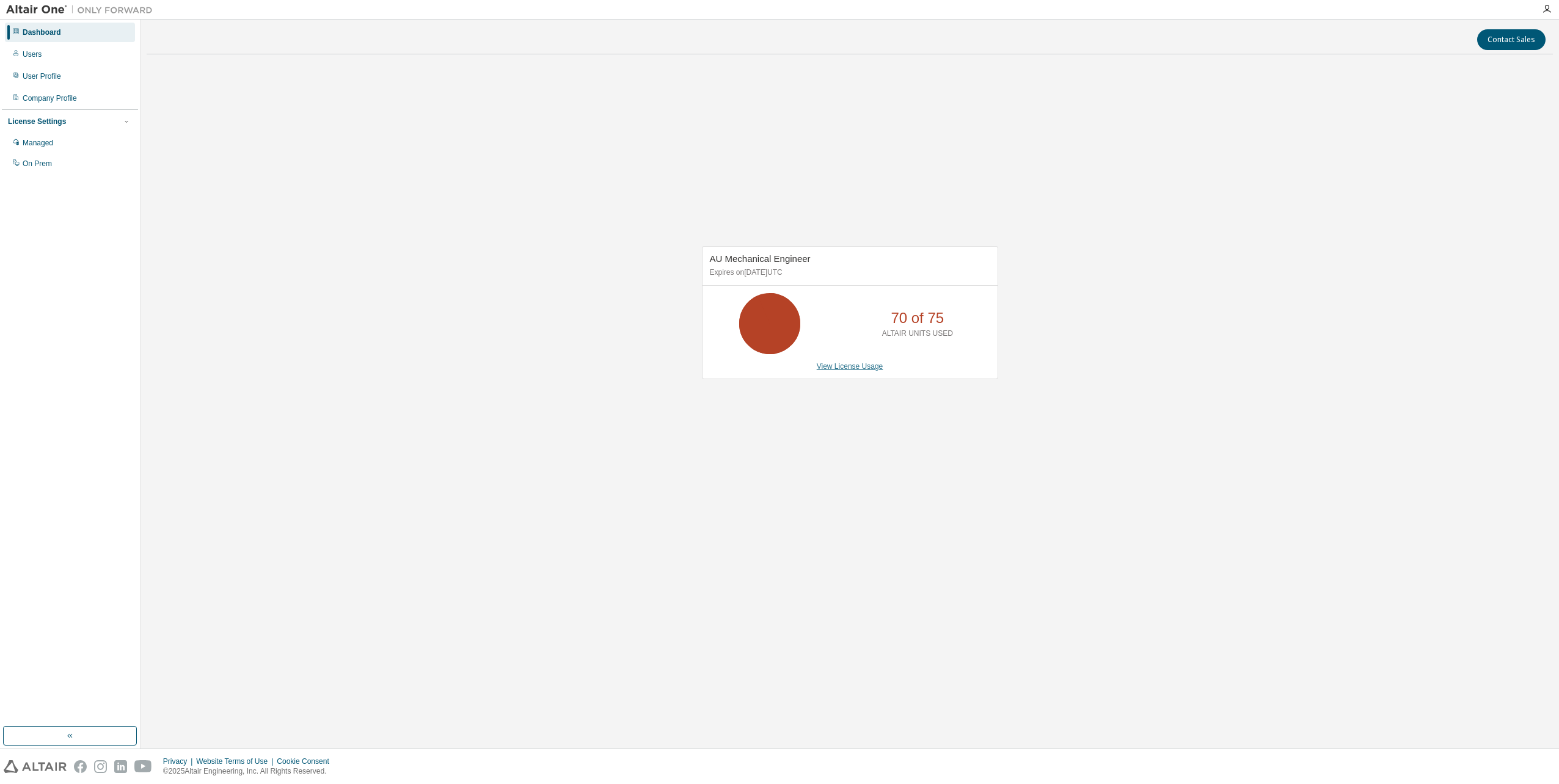
click at [856, 368] on link "View License Usage" at bounding box center [849, 366] width 67 height 8
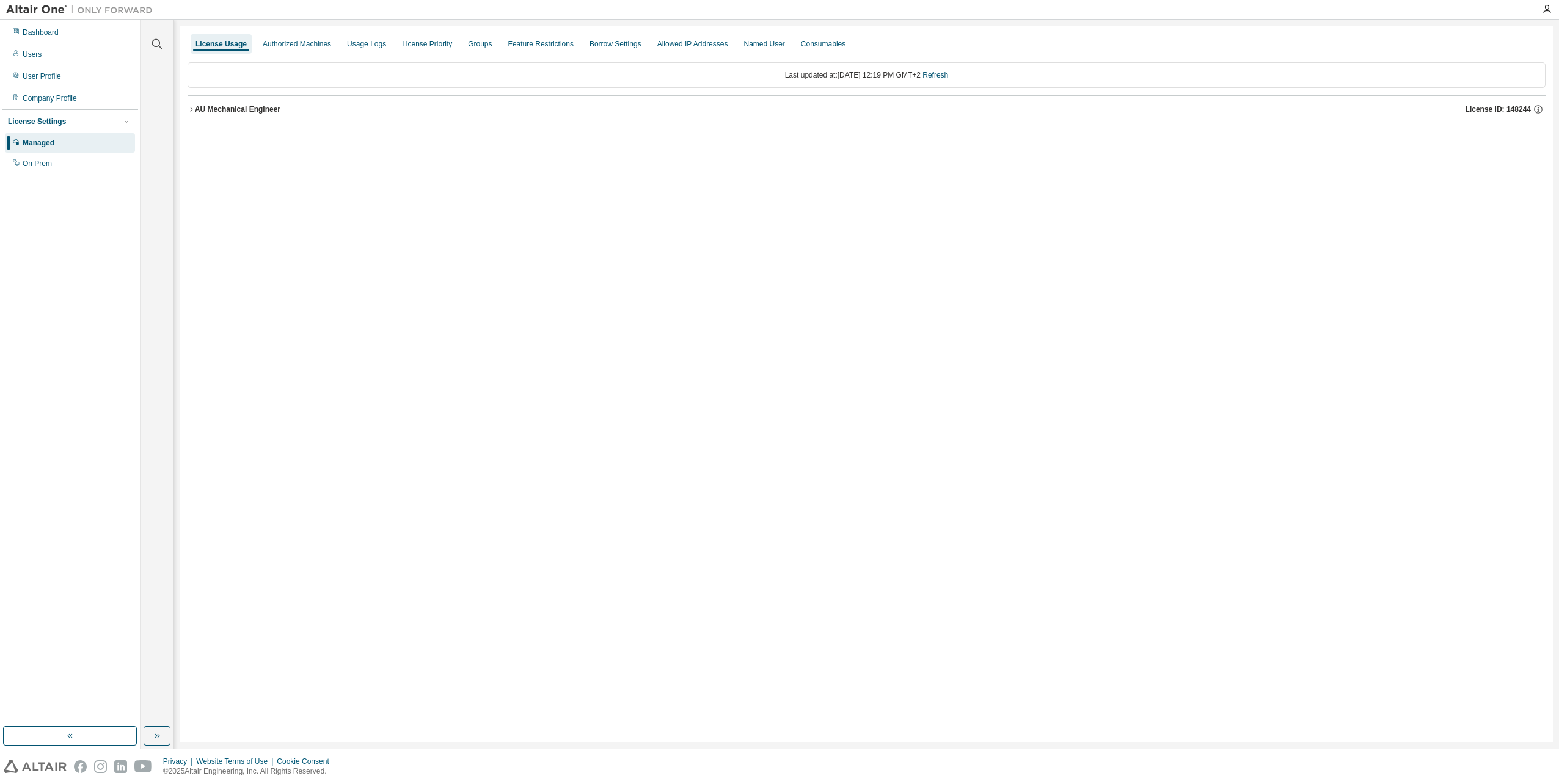
click at [202, 119] on button "AU Mechanical Engineer License ID: 148244" at bounding box center [866, 109] width 1358 height 26
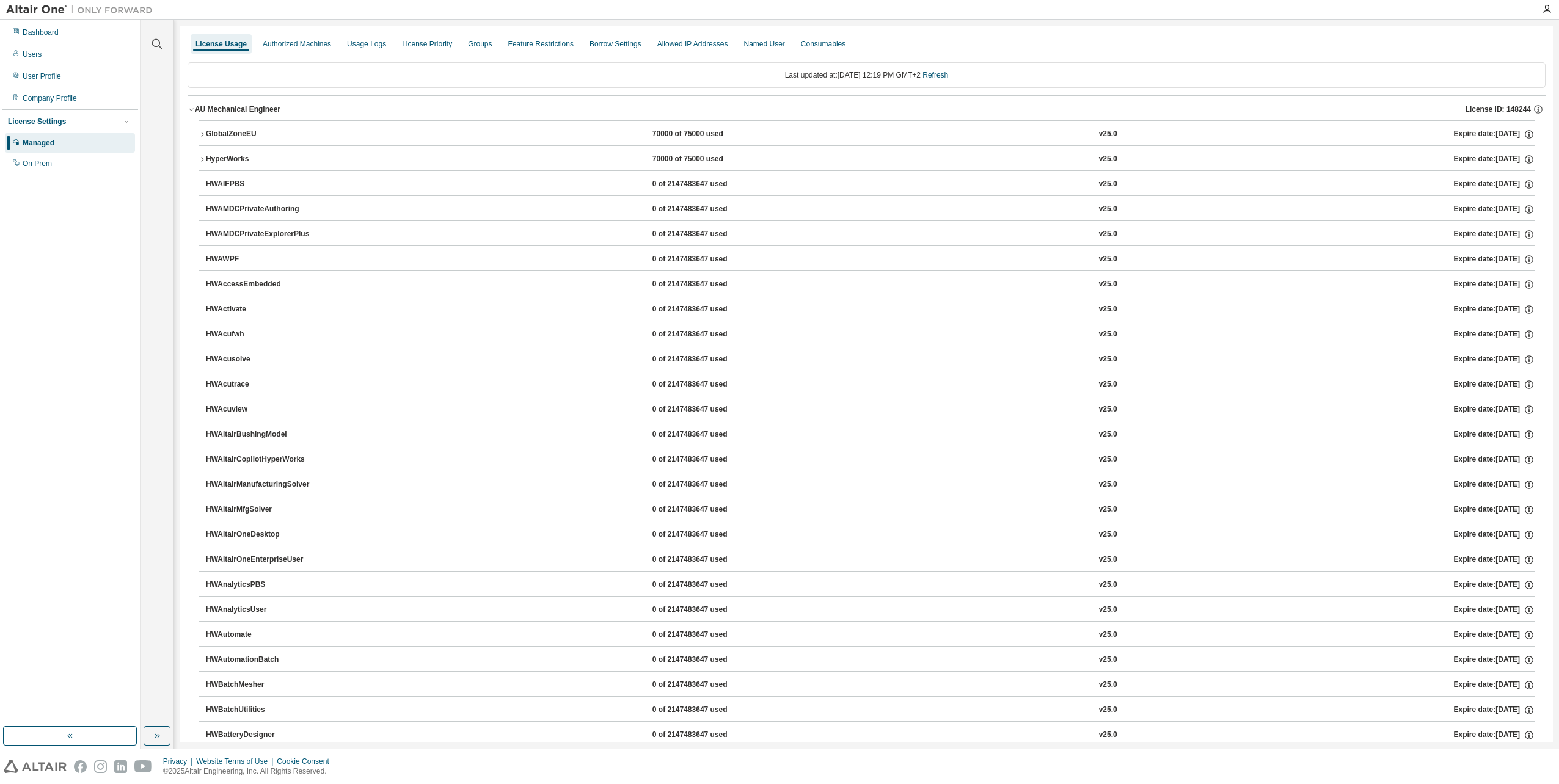
click at [212, 129] on button "GlobalZoneEU 70000 of 75000 used v25.0 Expire date: 2025-09-11" at bounding box center [866, 134] width 1336 height 26
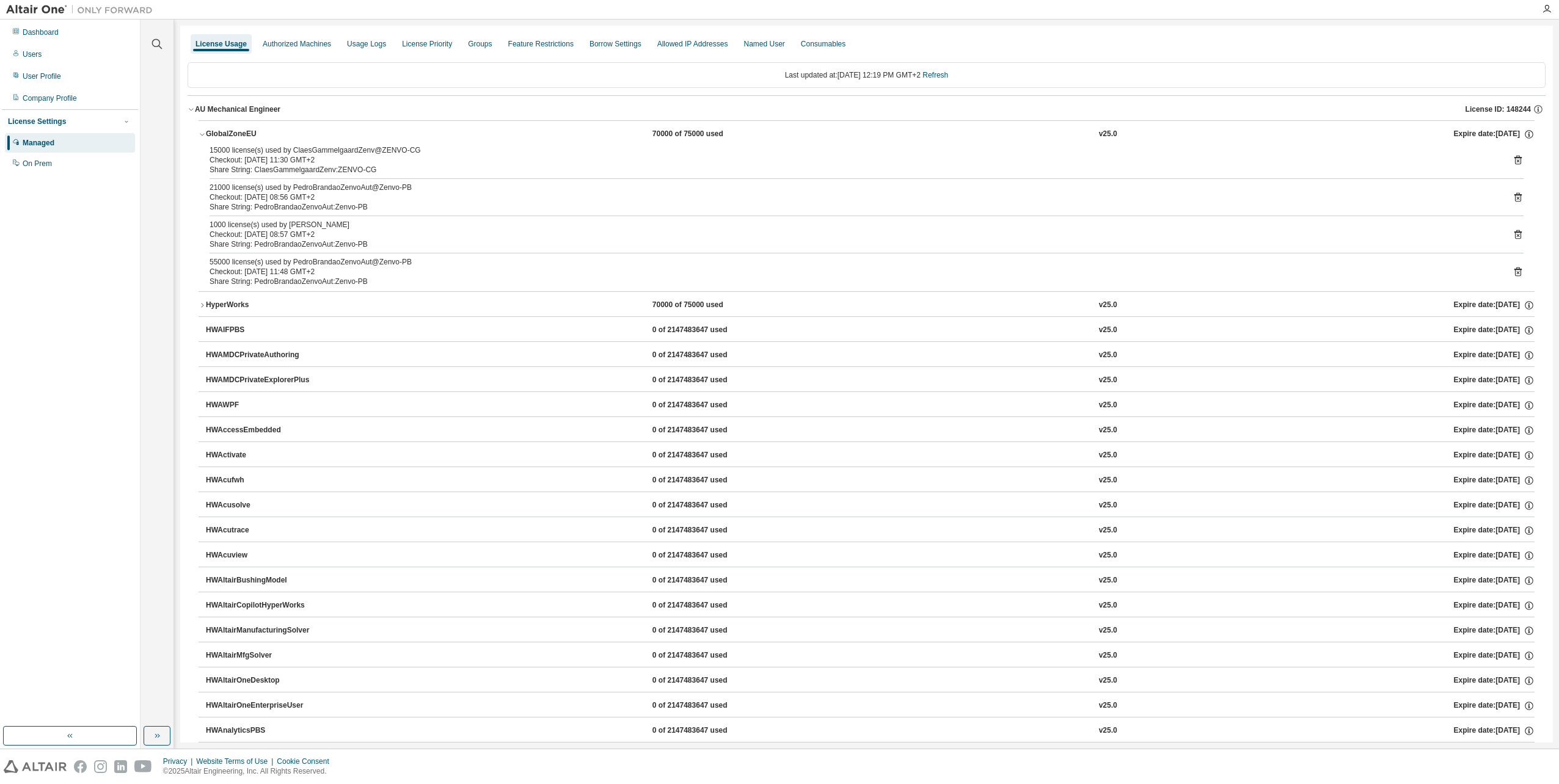
click at [226, 267] on div "Checkout: 2025-09-03 11:48 GMT+2" at bounding box center [851, 272] width 1284 height 9
drag, startPoint x: 226, startPoint y: 267, endPoint x: 219, endPoint y: 264, distance: 7.6
click at [219, 264] on div "55000 license(s) used by PedroBrandaoZenvoAut@Zenvo-PB" at bounding box center [851, 261] width 1284 height 9
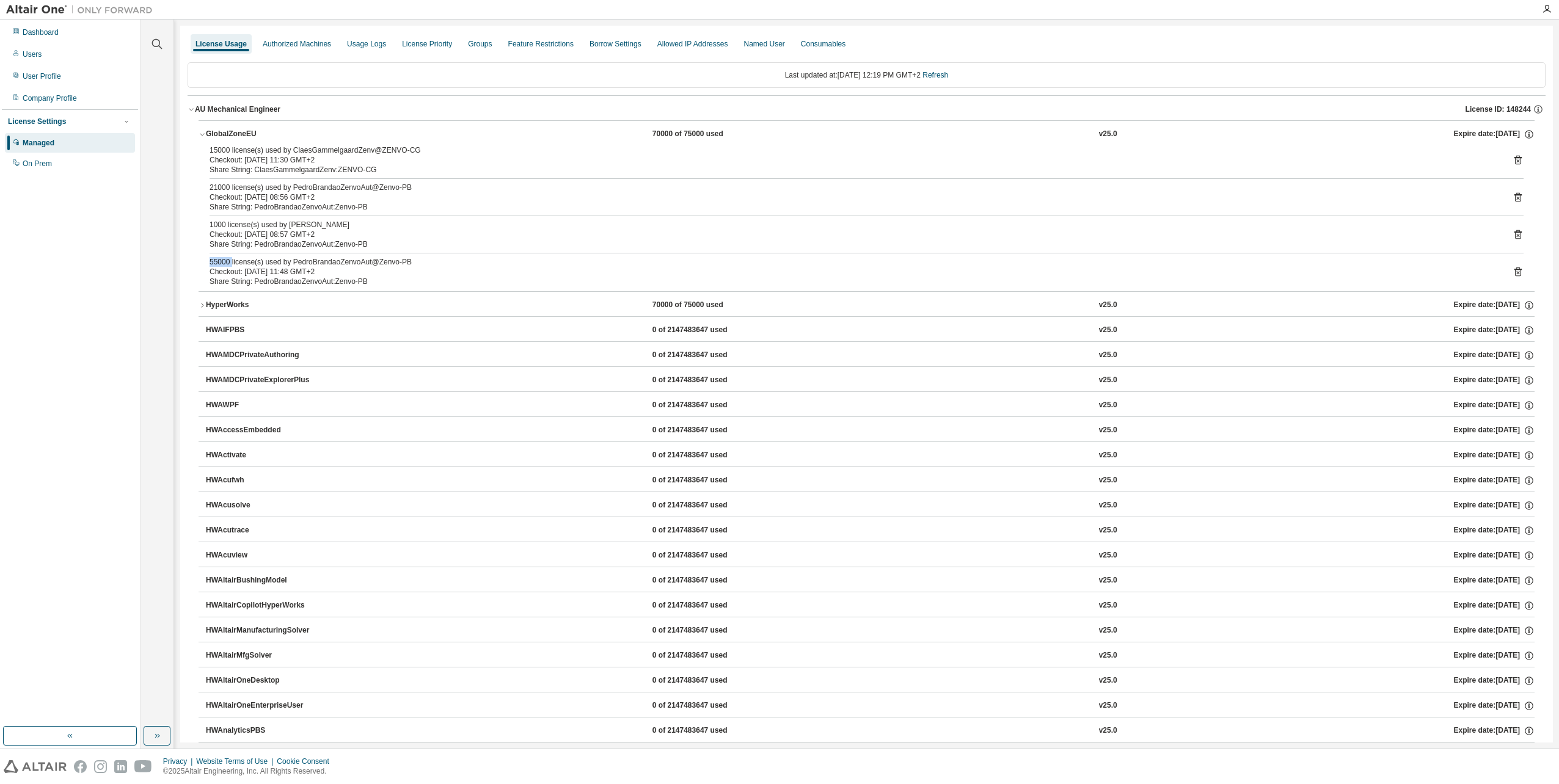
click at [219, 264] on div "55000 license(s) used by PedroBrandaoZenvoAut@Zenvo-PB" at bounding box center [851, 261] width 1284 height 9
drag, startPoint x: 219, startPoint y: 264, endPoint x: 210, endPoint y: 286, distance: 23.8
click at [210, 286] on div "Share String: PedroBrandaoZenvoAut:Zenvo-PB" at bounding box center [851, 281] width 1284 height 9
click at [174, 290] on div "Clear all Collapse on share string Yes No Only used licenses Yes No Only my usa…" at bounding box center [158, 384] width 34 height 729
